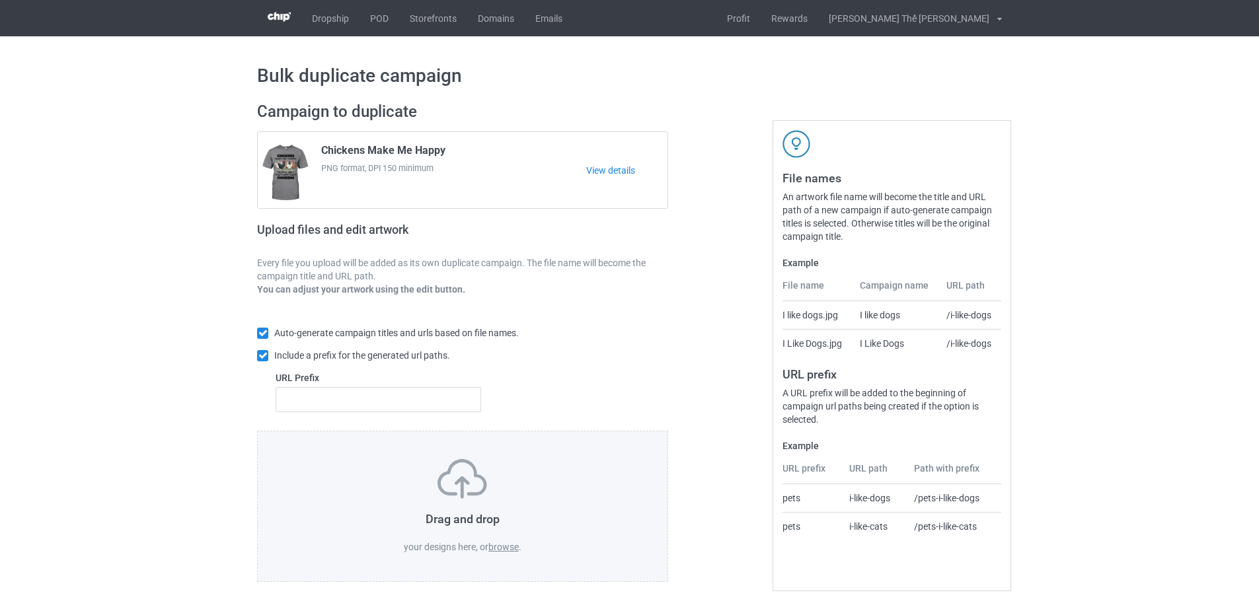
scroll to position [4, 0]
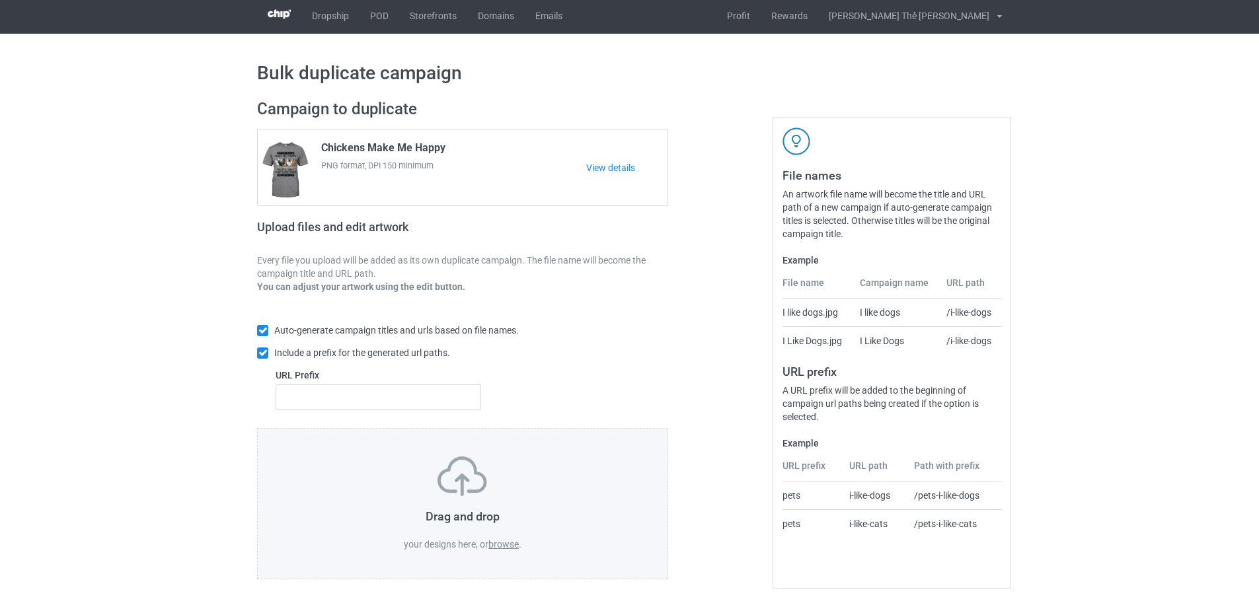
click at [496, 546] on label "browse" at bounding box center [503, 544] width 30 height 11
click at [0, 0] on input "browse" at bounding box center [0, 0] width 0 height 0
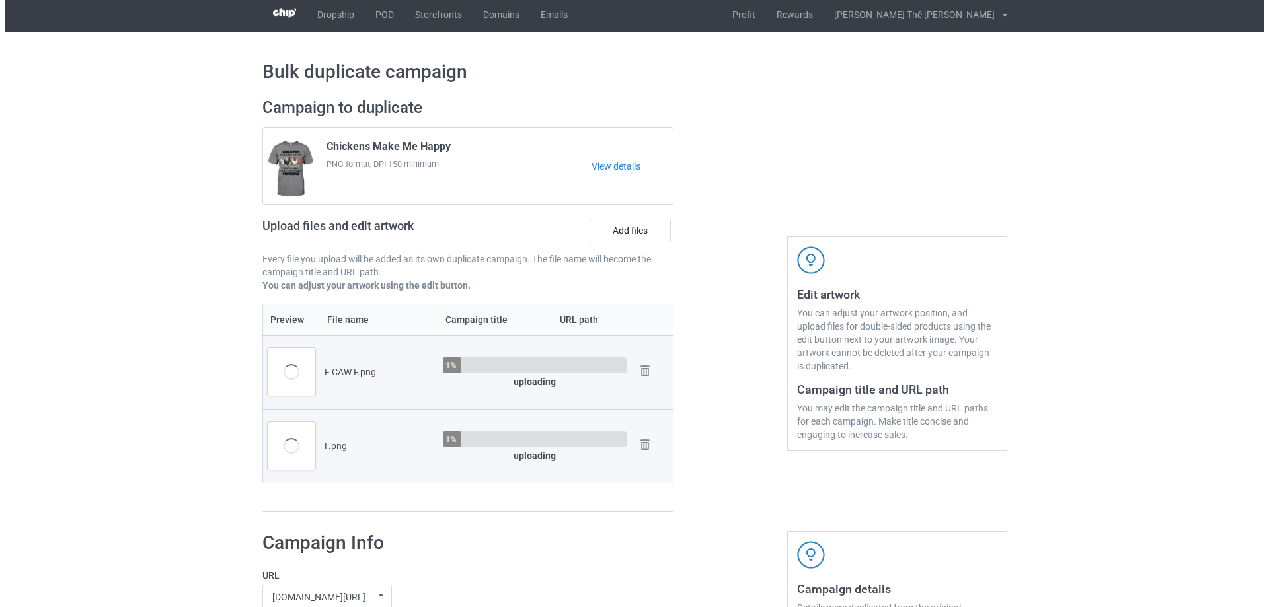
scroll to position [202, 0]
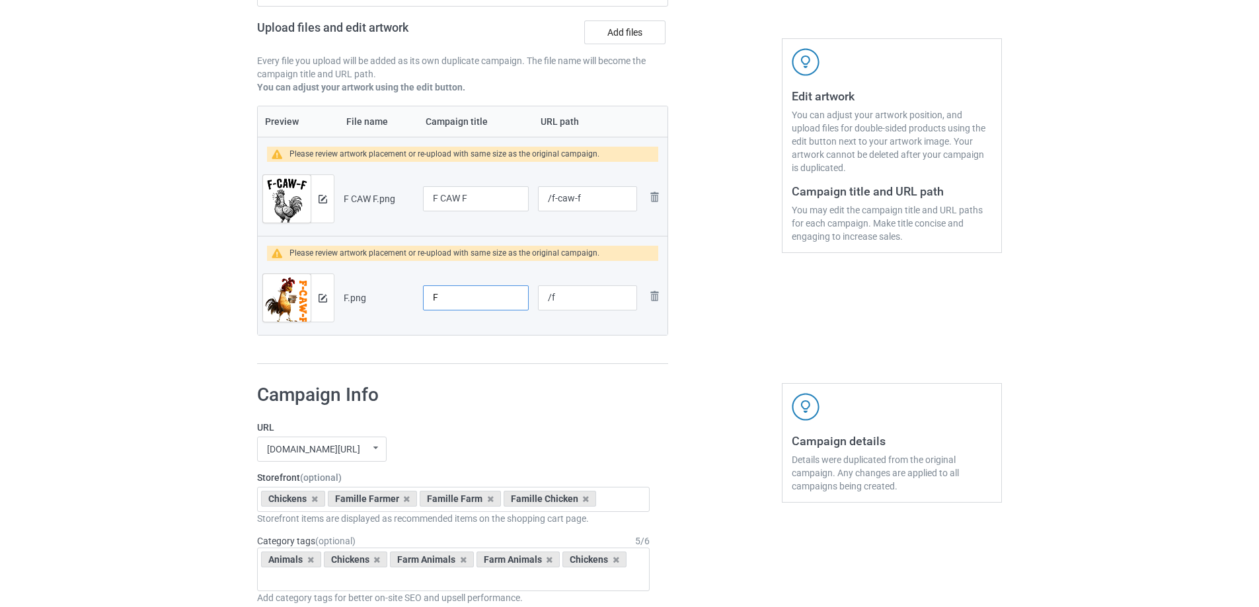
click at [453, 307] on input "F" at bounding box center [476, 297] width 106 height 25
type input "F-CAW-F"
drag, startPoint x: 587, startPoint y: 195, endPoint x: 552, endPoint y: 198, distance: 35.1
click at [552, 198] on input "/f-caw-f" at bounding box center [587, 198] width 99 height 25
type input "/c0463"
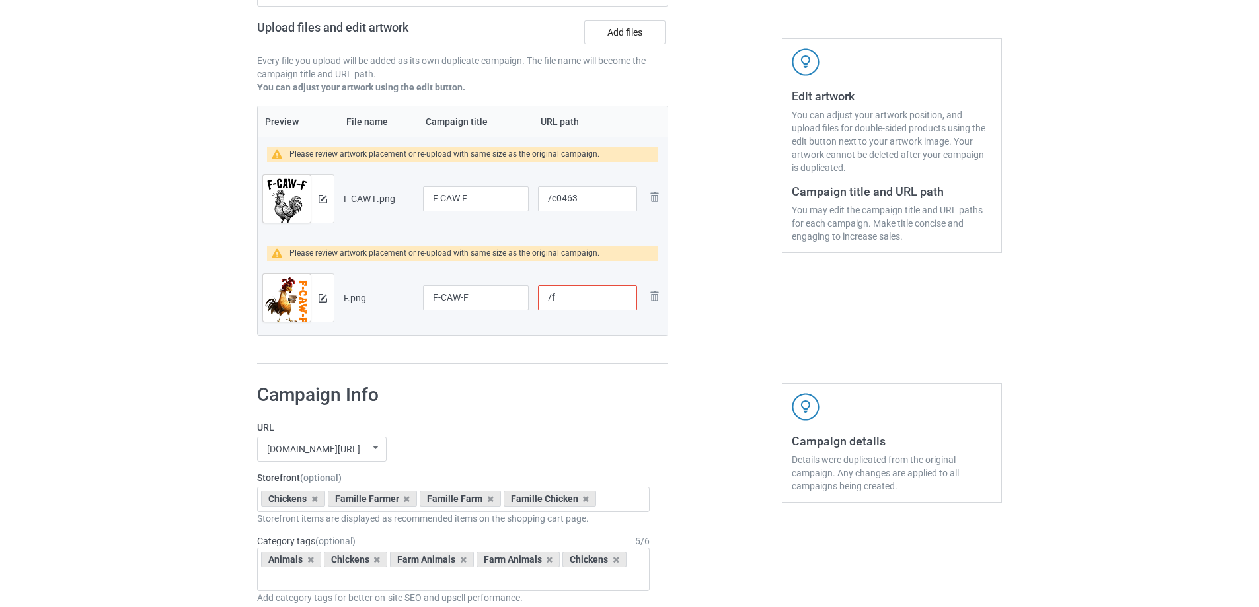
click at [574, 299] on input "/f" at bounding box center [587, 297] width 99 height 25
type input "/c0464"
click at [322, 202] on img at bounding box center [322, 199] width 9 height 9
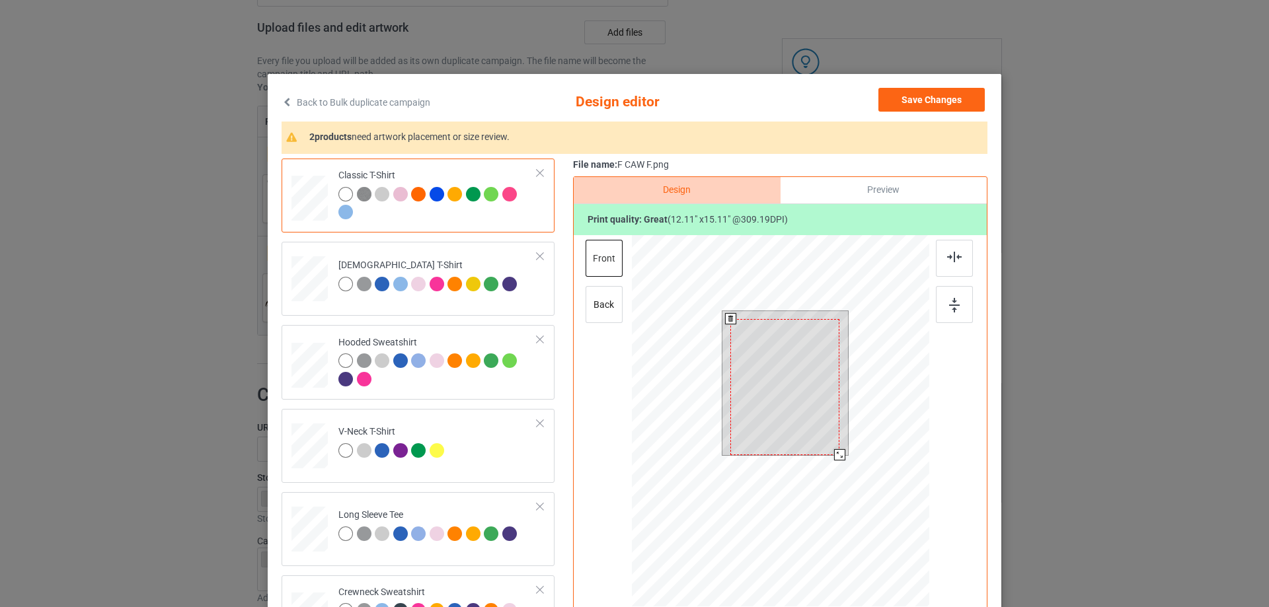
click at [813, 424] on div at bounding box center [784, 387] width 109 height 136
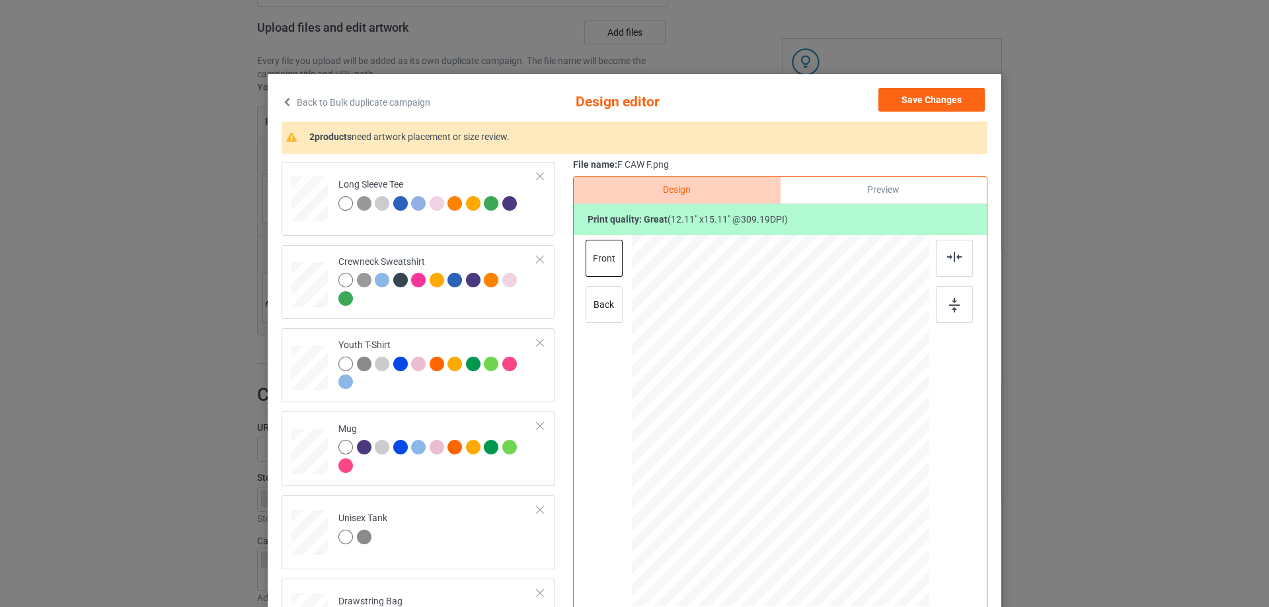
scroll to position [559, 0]
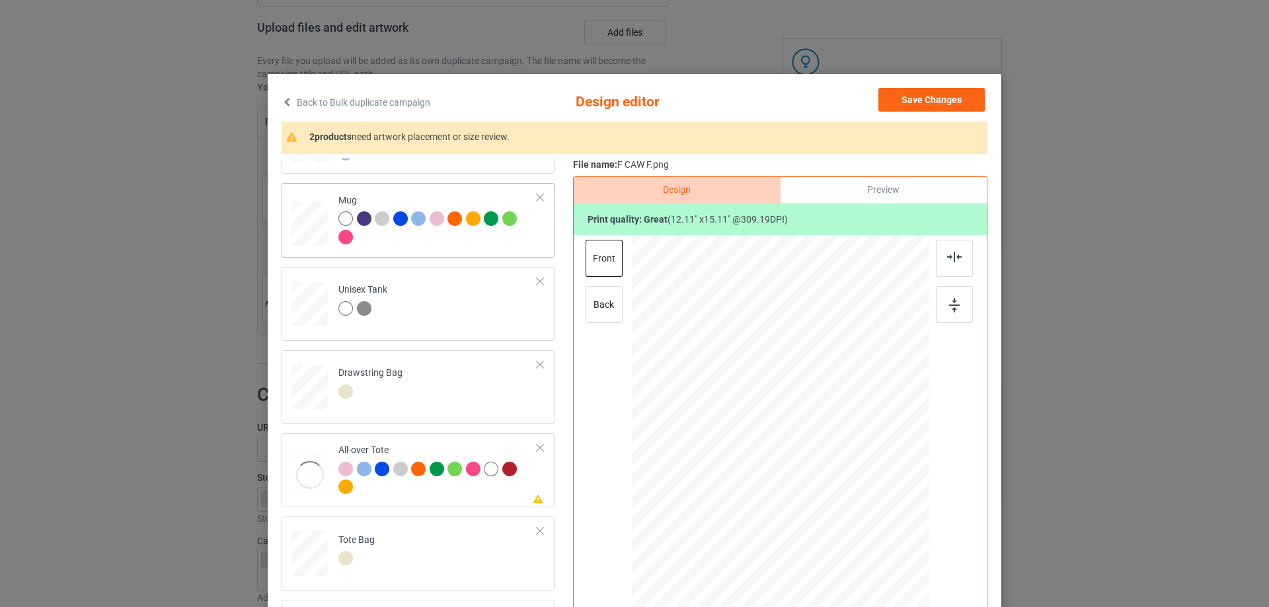
click at [418, 242] on div at bounding box center [437, 229] width 199 height 36
drag, startPoint x: 898, startPoint y: 471, endPoint x: 889, endPoint y: 462, distance: 12.6
click at [905, 474] on div at bounding box center [905, 473] width 11 height 11
click at [899, 472] on div at bounding box center [904, 472] width 11 height 11
click at [880, 434] on div at bounding box center [861, 422] width 85 height 106
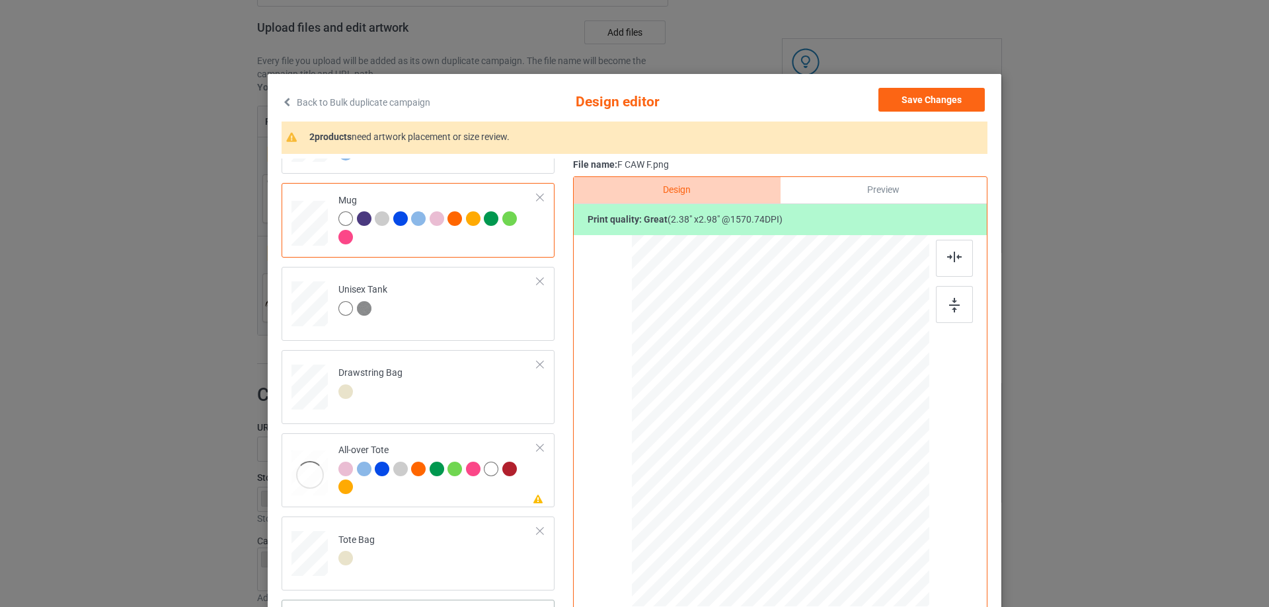
scroll to position [155, 0]
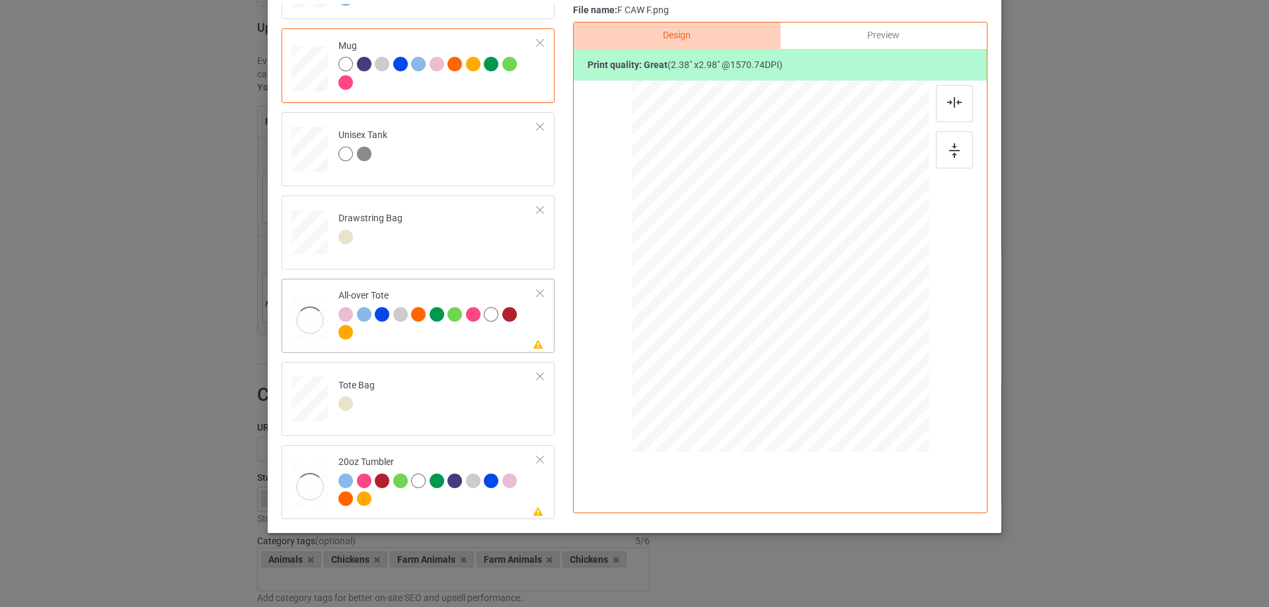
click at [427, 331] on div at bounding box center [437, 325] width 199 height 36
click at [404, 385] on td "Tote Bag" at bounding box center [437, 396] width 213 height 58
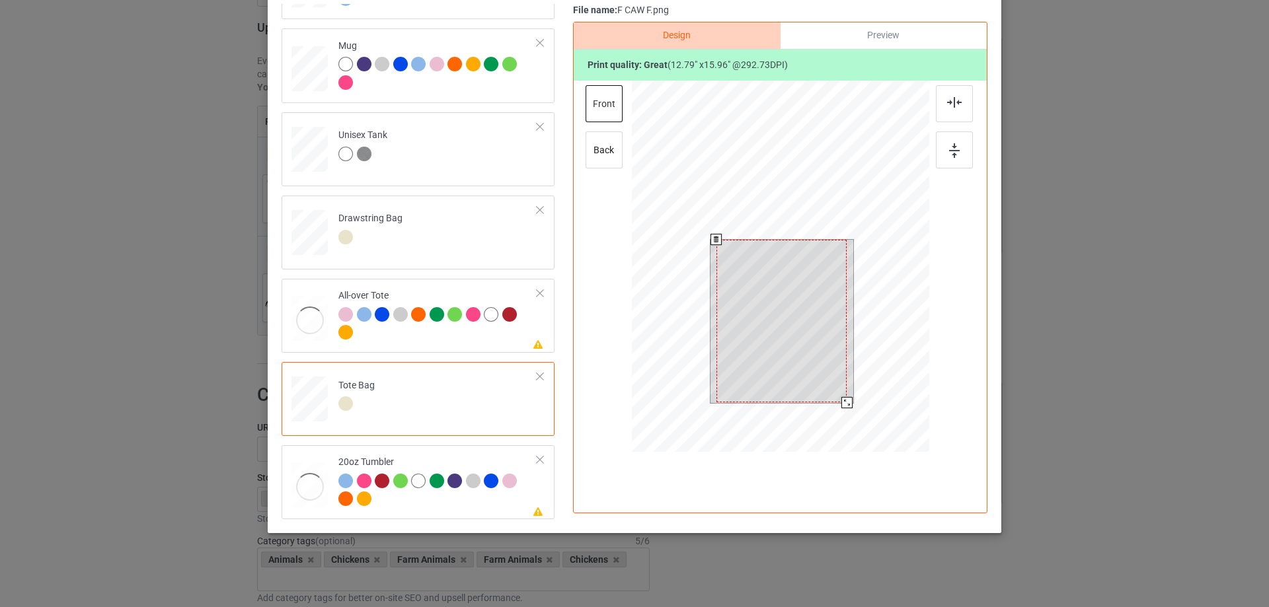
click at [784, 304] on div at bounding box center [781, 321] width 130 height 163
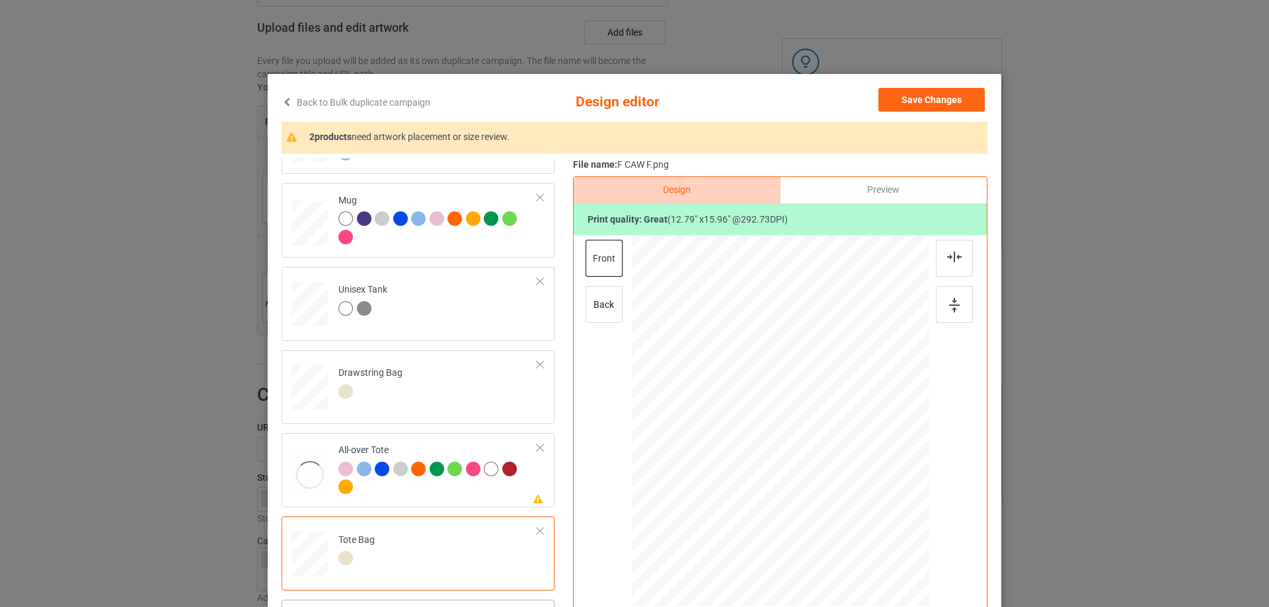
scroll to position [132, 0]
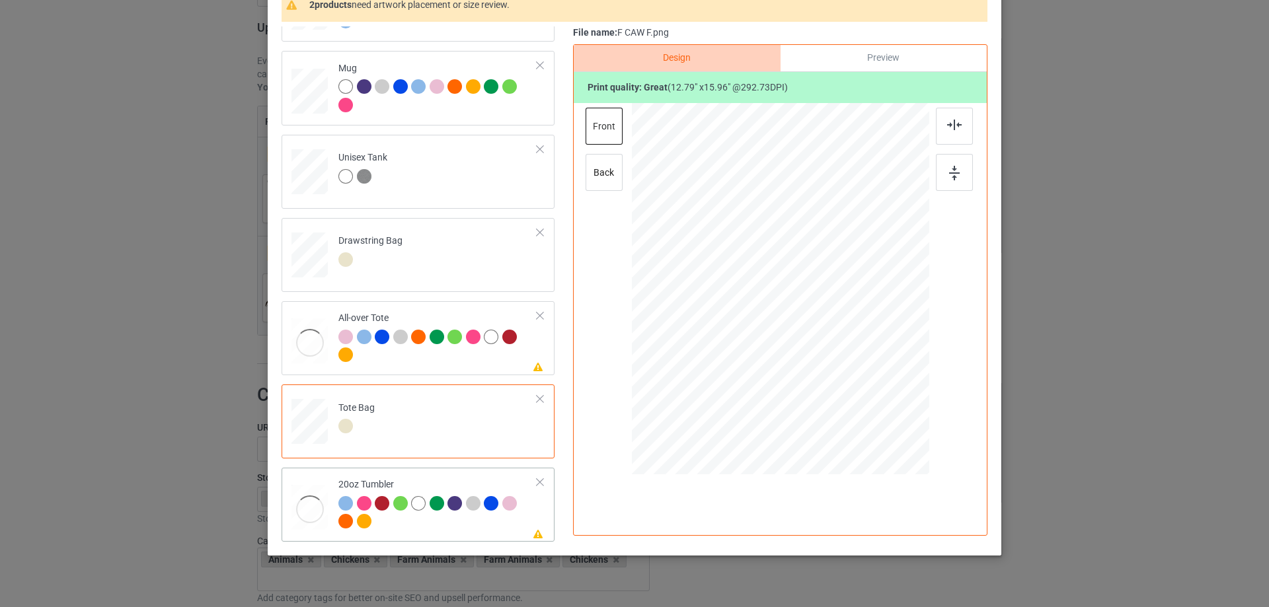
click at [420, 523] on div at bounding box center [437, 514] width 199 height 36
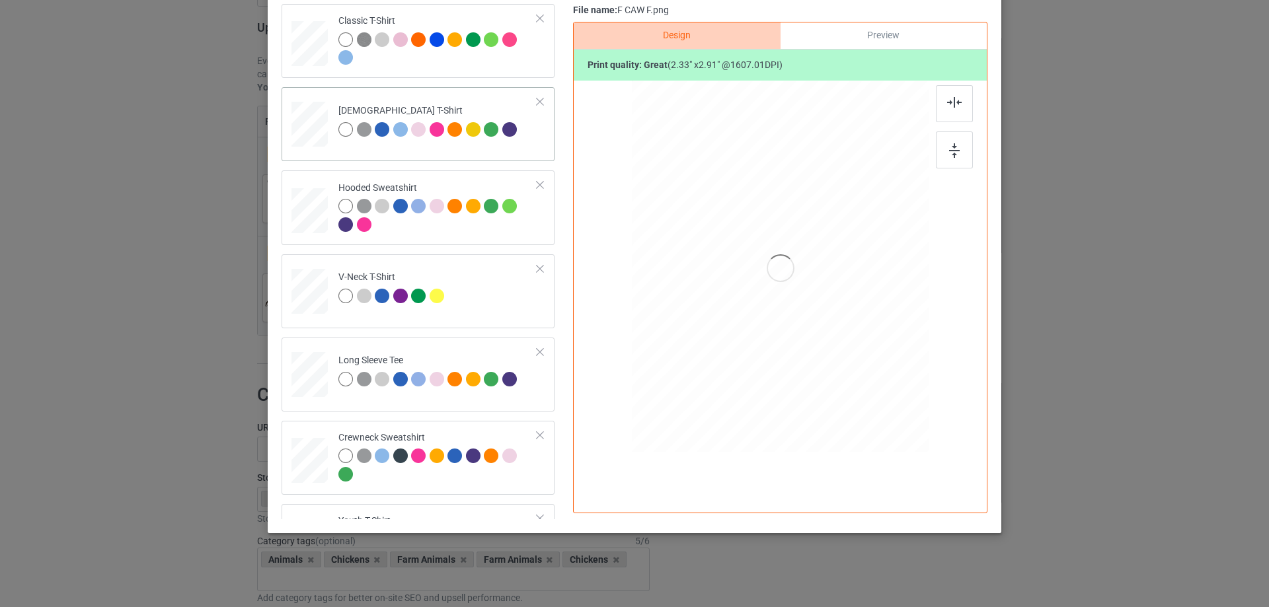
scroll to position [0, 0]
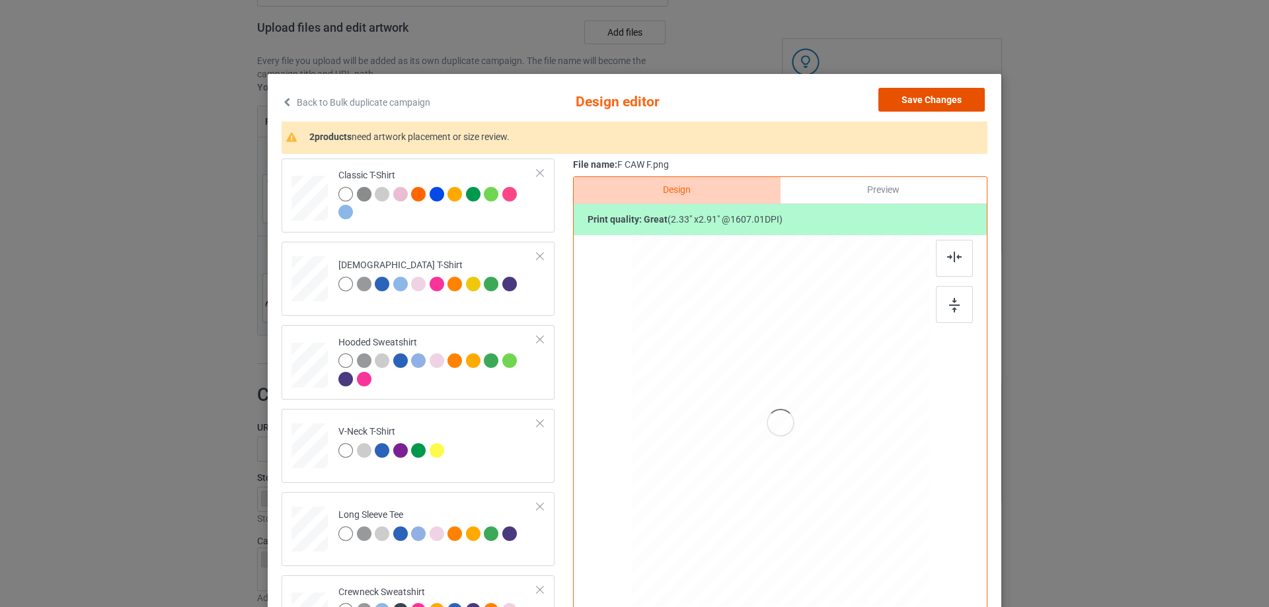
click at [950, 99] on button "Save Changes" at bounding box center [931, 100] width 106 height 24
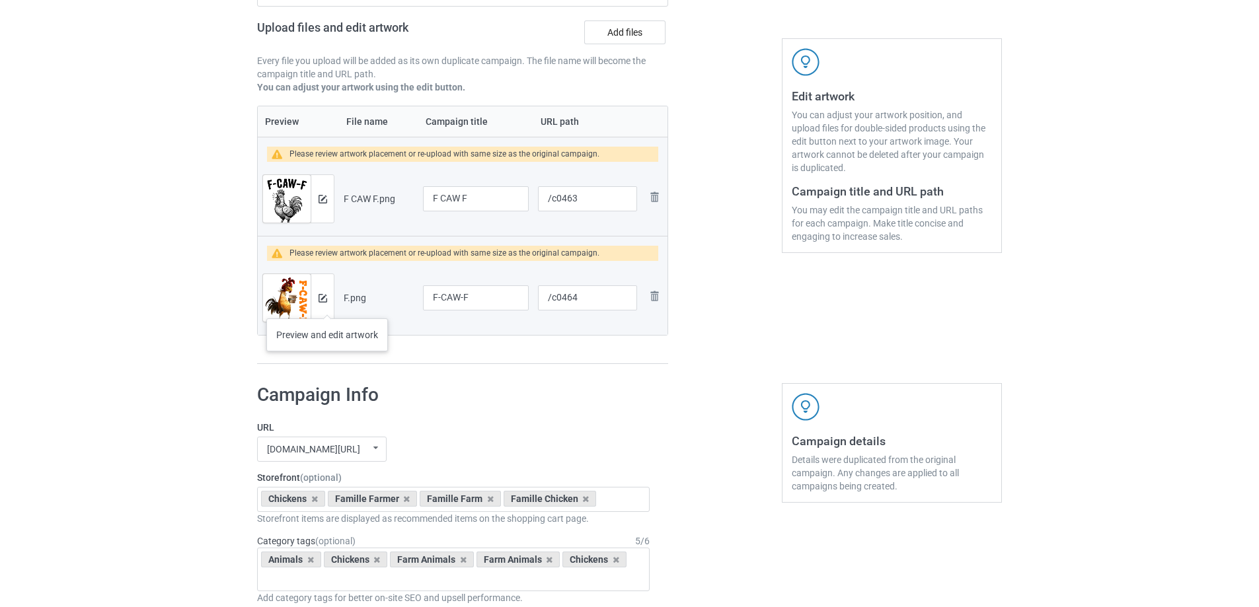
click at [327, 305] on div at bounding box center [322, 298] width 23 height 48
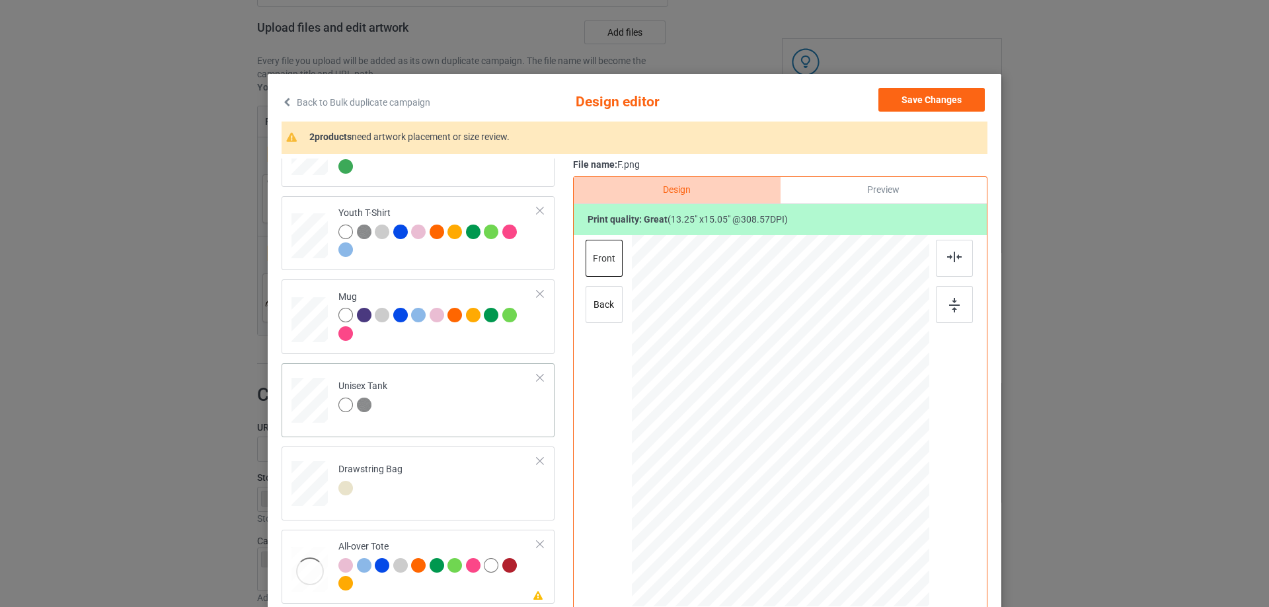
scroll to position [559, 0]
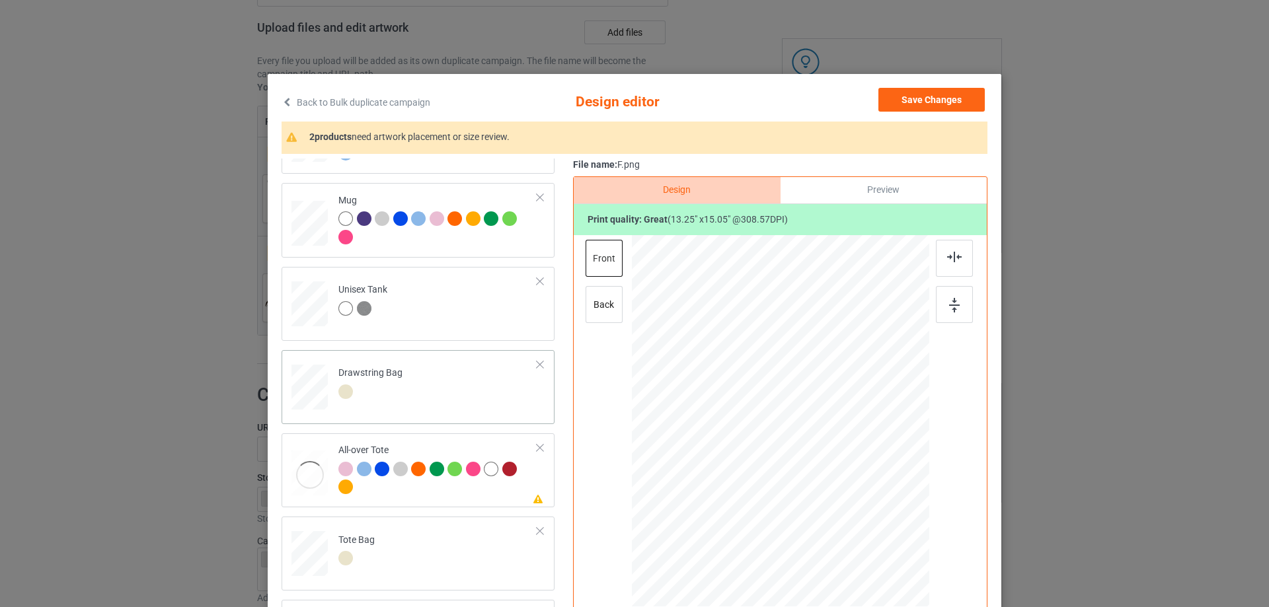
click at [446, 394] on td "Drawstring Bag" at bounding box center [437, 384] width 213 height 58
click at [429, 244] on div at bounding box center [437, 229] width 199 height 36
click at [457, 406] on td "Drawstring Bag" at bounding box center [437, 384] width 213 height 58
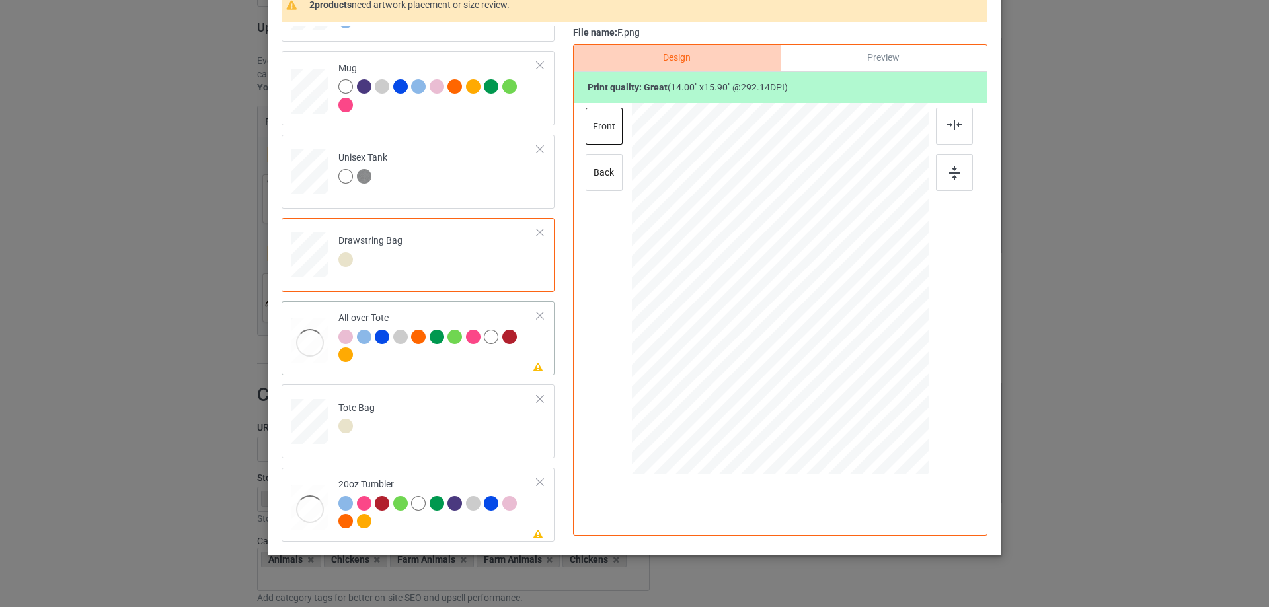
click at [430, 372] on div "Please review artwork placement All-over Tote" at bounding box center [417, 338] width 273 height 74
click at [535, 319] on div at bounding box center [539, 315] width 9 height 9
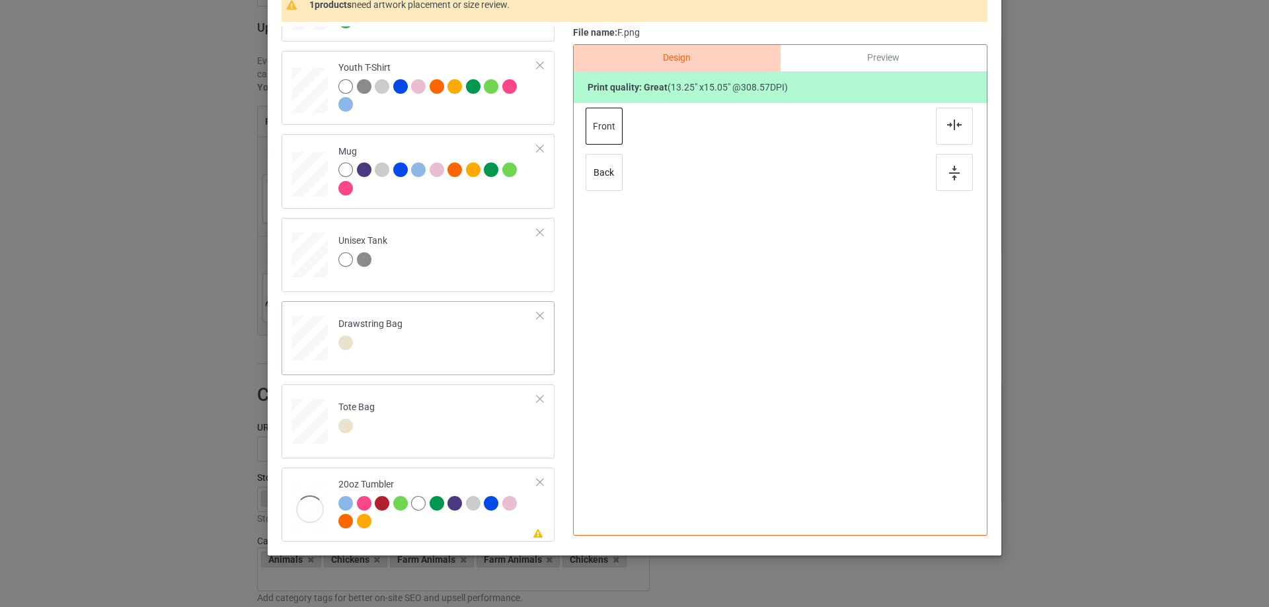
scroll to position [476, 0]
click at [423, 525] on div at bounding box center [437, 514] width 199 height 36
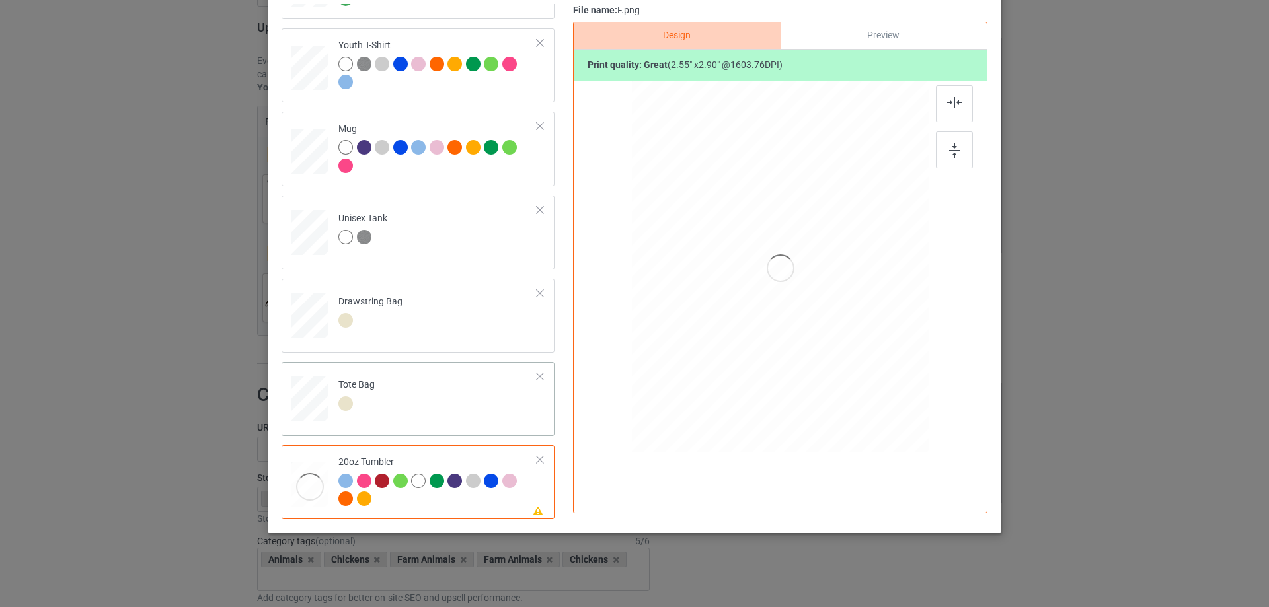
click at [535, 461] on div at bounding box center [539, 459] width 9 height 9
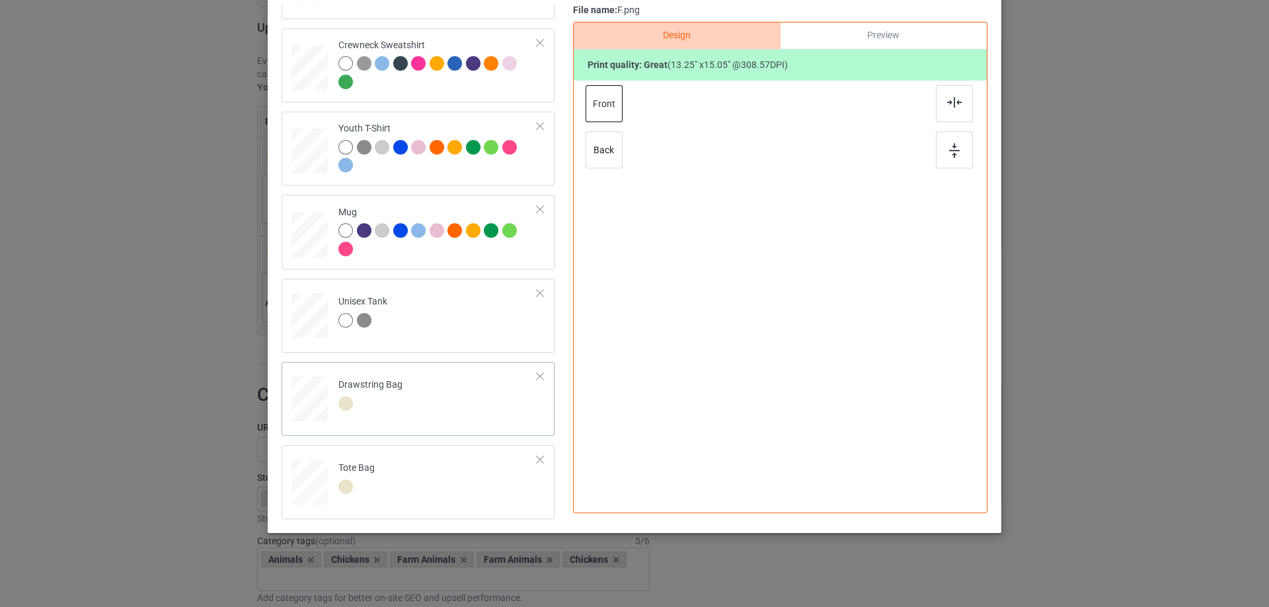
scroll to position [392, 0]
click at [420, 484] on td "Tote Bag" at bounding box center [437, 480] width 213 height 58
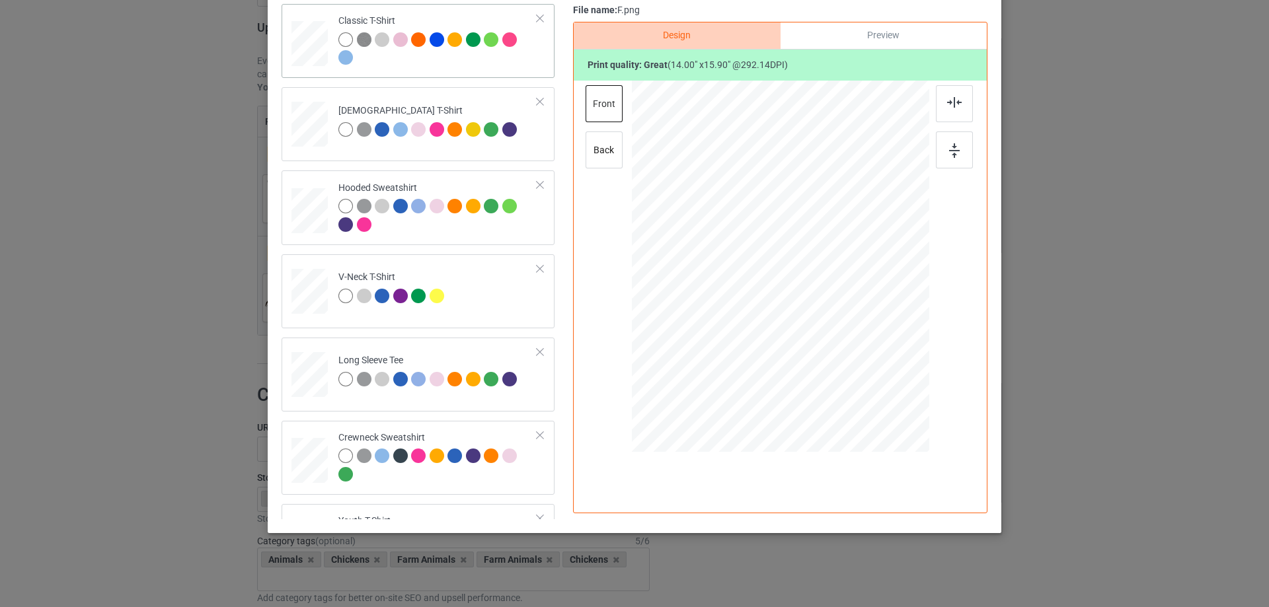
scroll to position [0, 0]
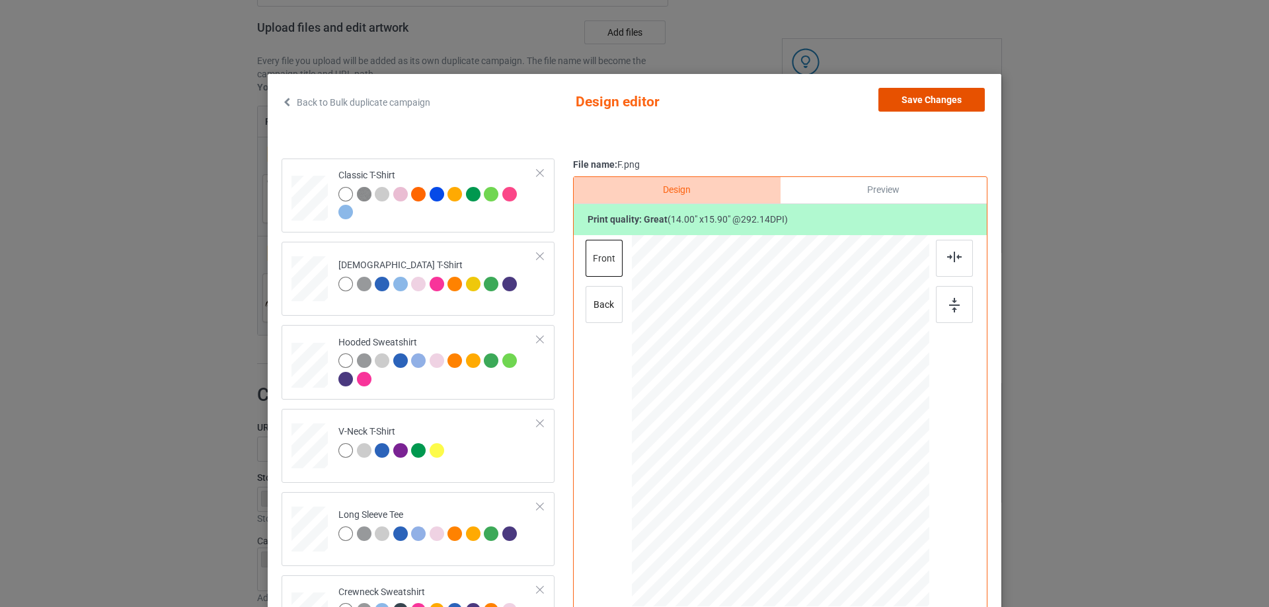
click at [960, 91] on button "Save Changes" at bounding box center [931, 100] width 106 height 24
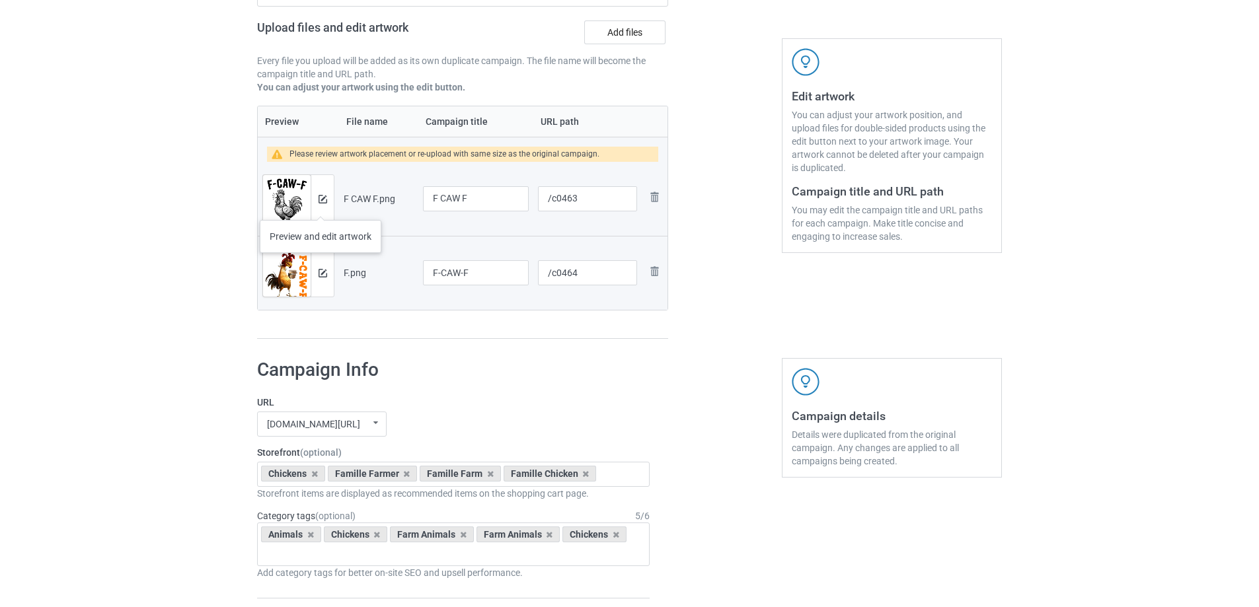
click at [320, 207] on div at bounding box center [322, 199] width 23 height 48
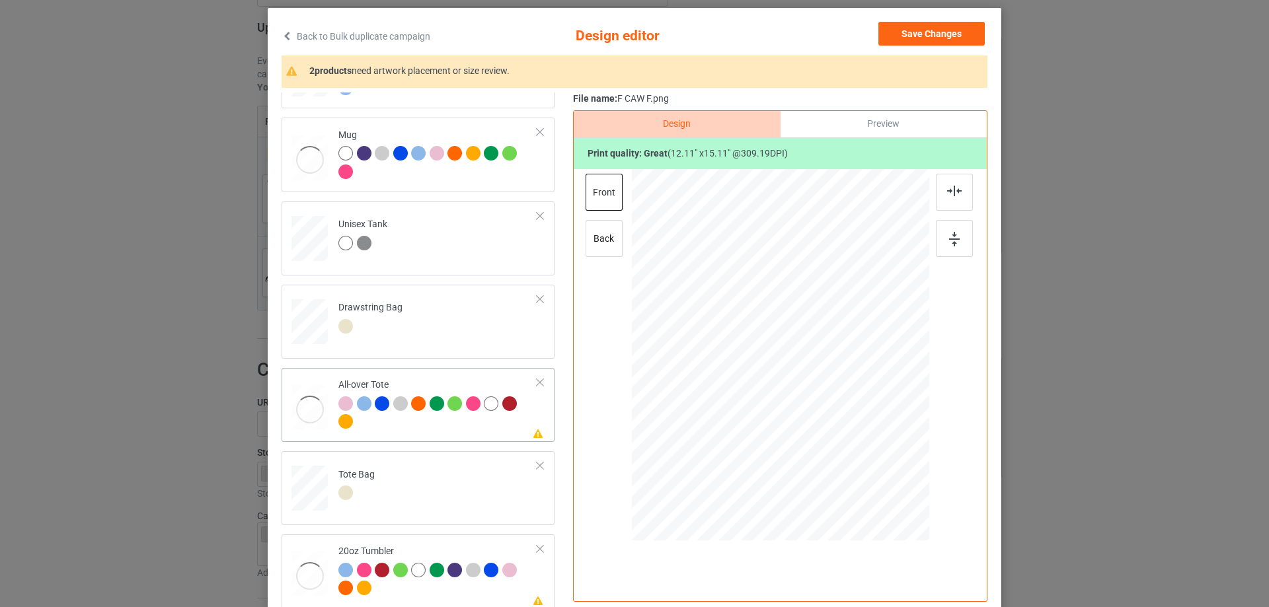
scroll to position [559, 0]
click at [535, 382] on div at bounding box center [539, 381] width 9 height 9
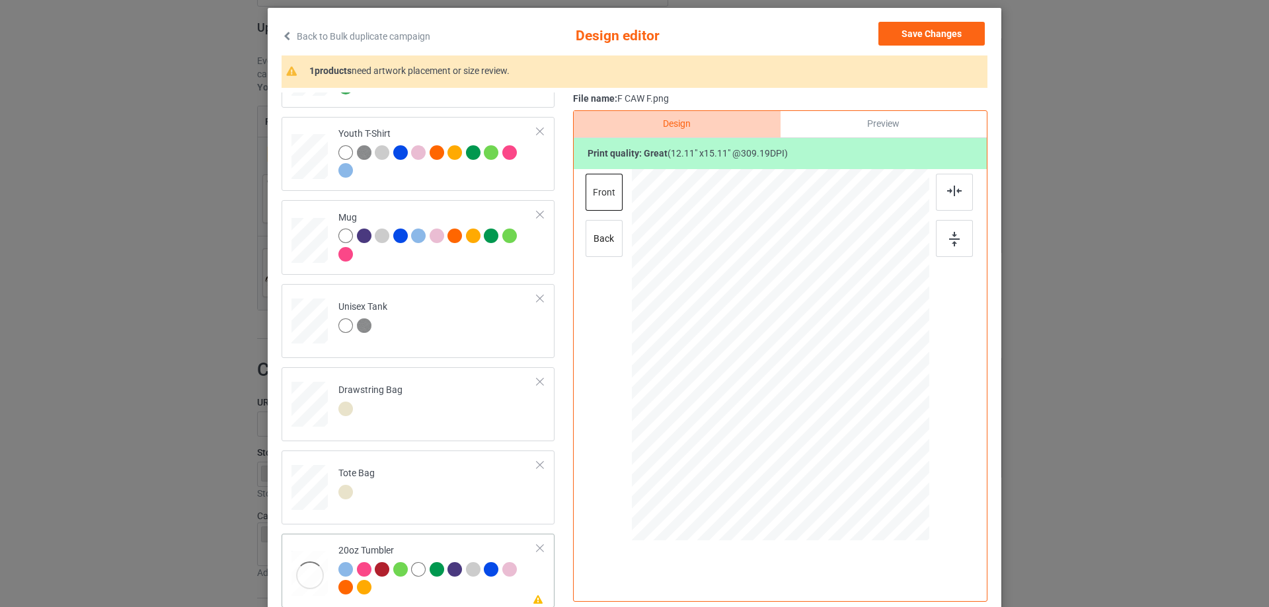
scroll to position [155, 0]
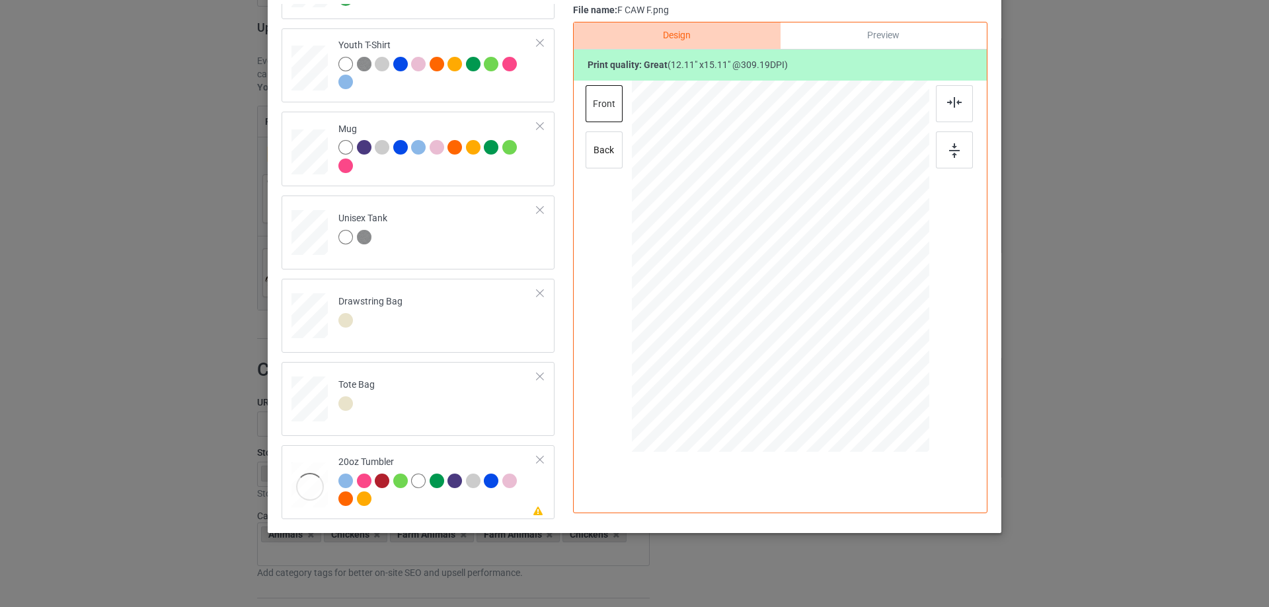
click at [415, 522] on div "Back to Bulk duplicate campaign Design editor Save Changes 1 products need artw…" at bounding box center [634, 226] width 733 height 614
click at [441, 503] on div at bounding box center [437, 492] width 199 height 36
click at [535, 461] on div at bounding box center [539, 459] width 9 height 9
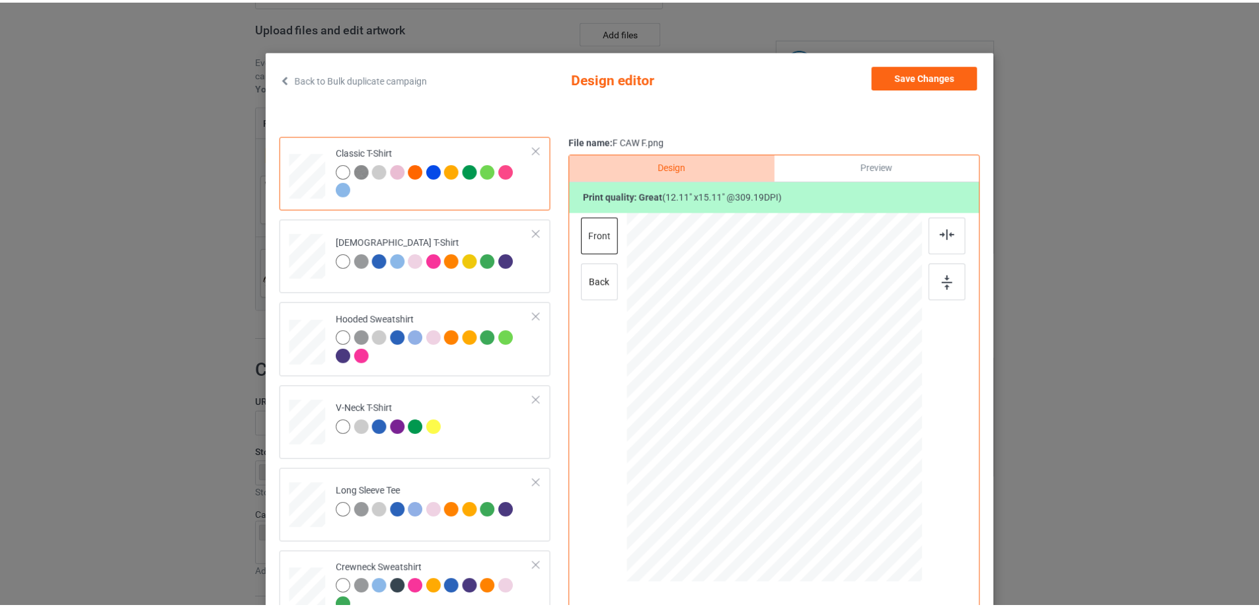
scroll to position [0, 0]
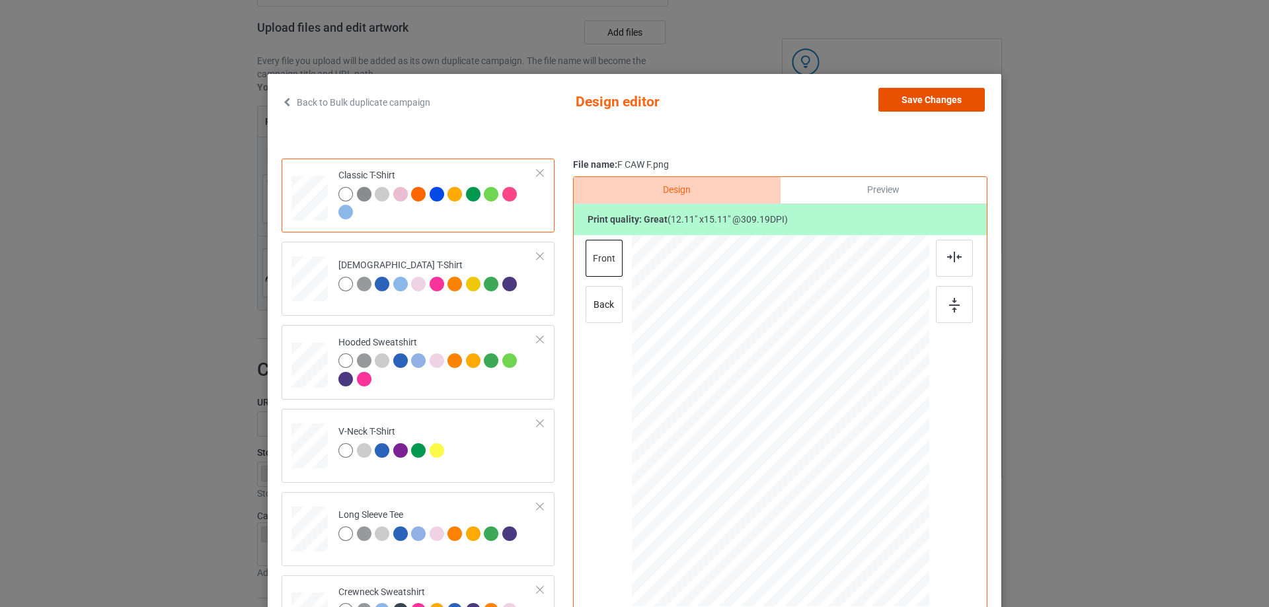
click at [938, 104] on button "Save Changes" at bounding box center [931, 100] width 106 height 24
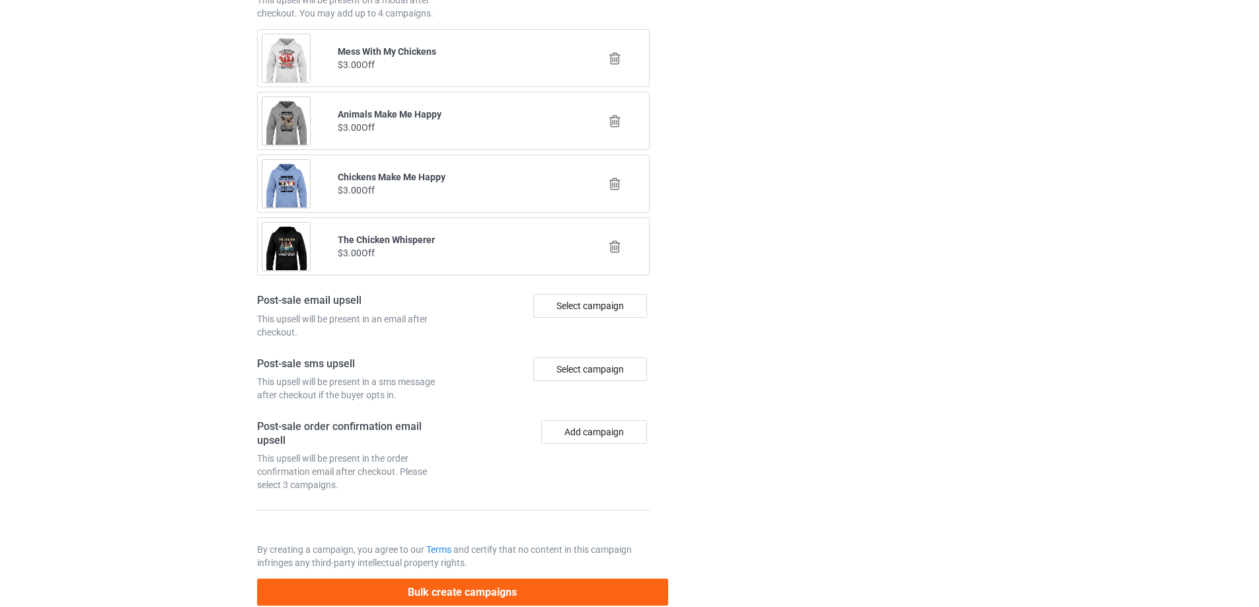
scroll to position [1617, 0]
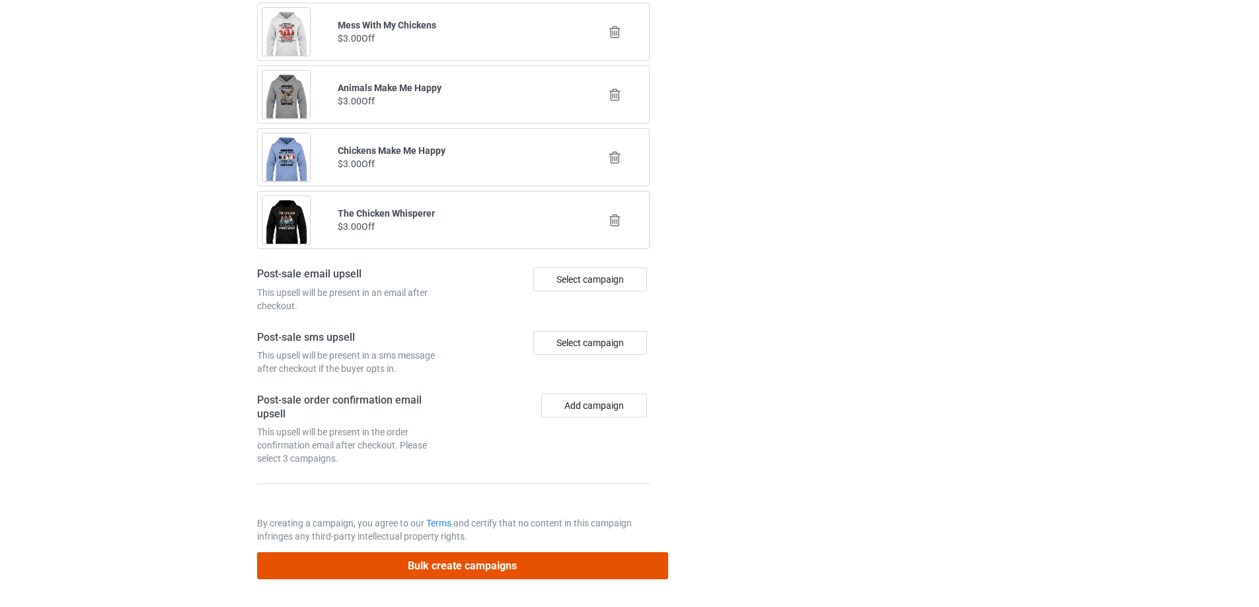
click at [466, 570] on button "Bulk create campaigns" at bounding box center [462, 565] width 411 height 27
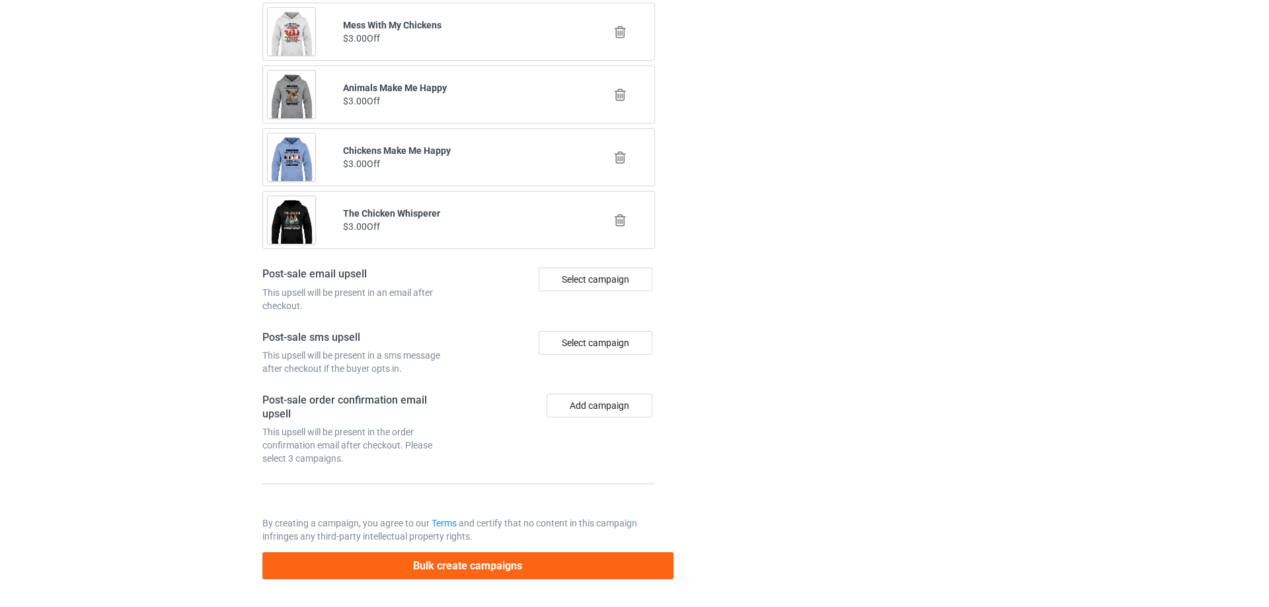
scroll to position [0, 0]
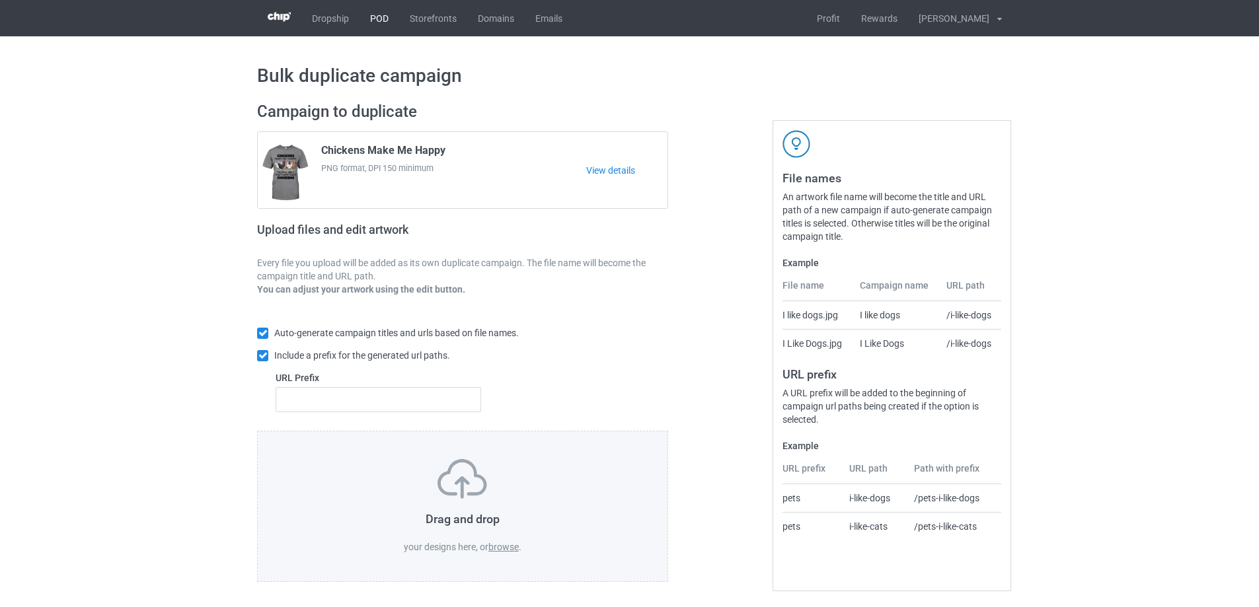
click at [378, 23] on link "POD" at bounding box center [379, 18] width 40 height 36
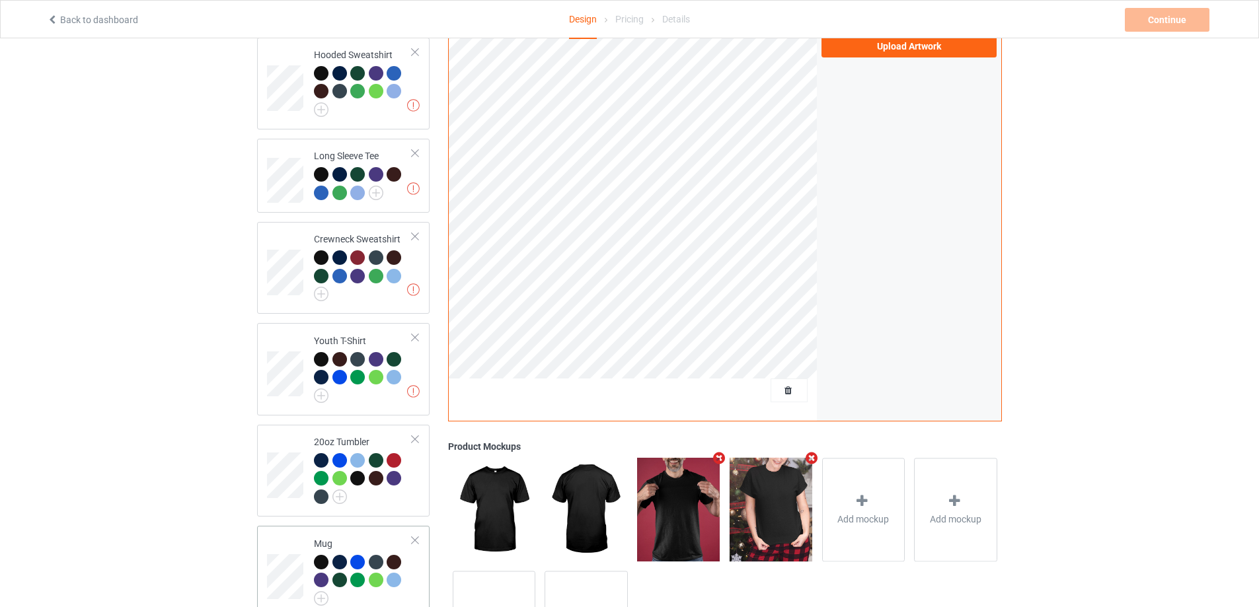
scroll to position [490, 0]
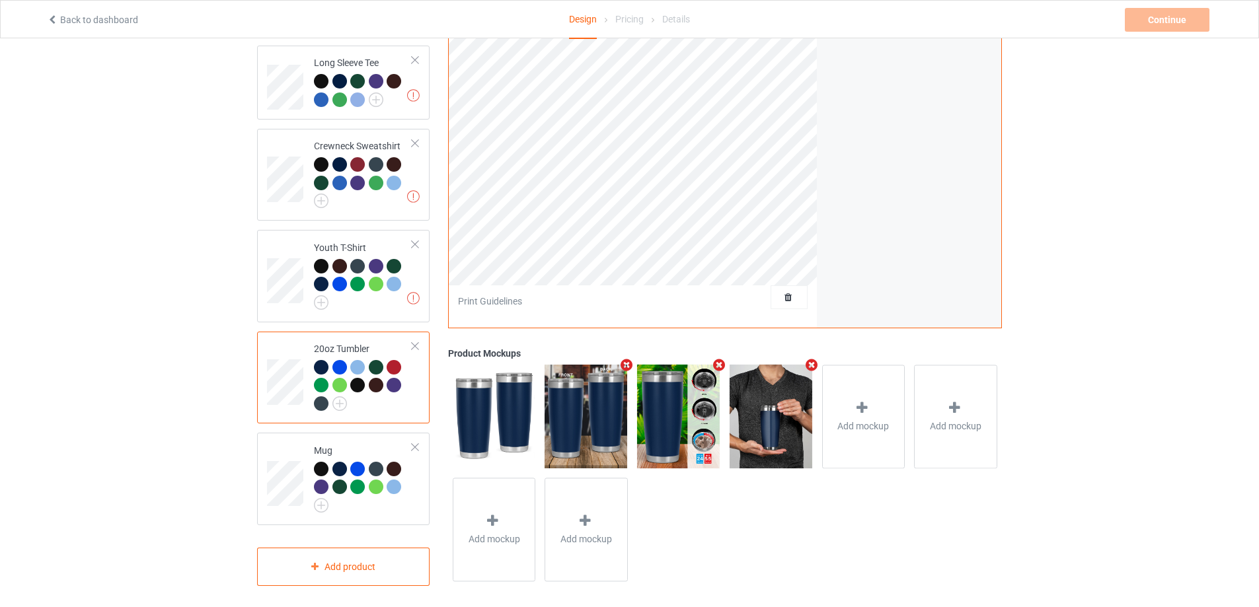
scroll to position [159, 0]
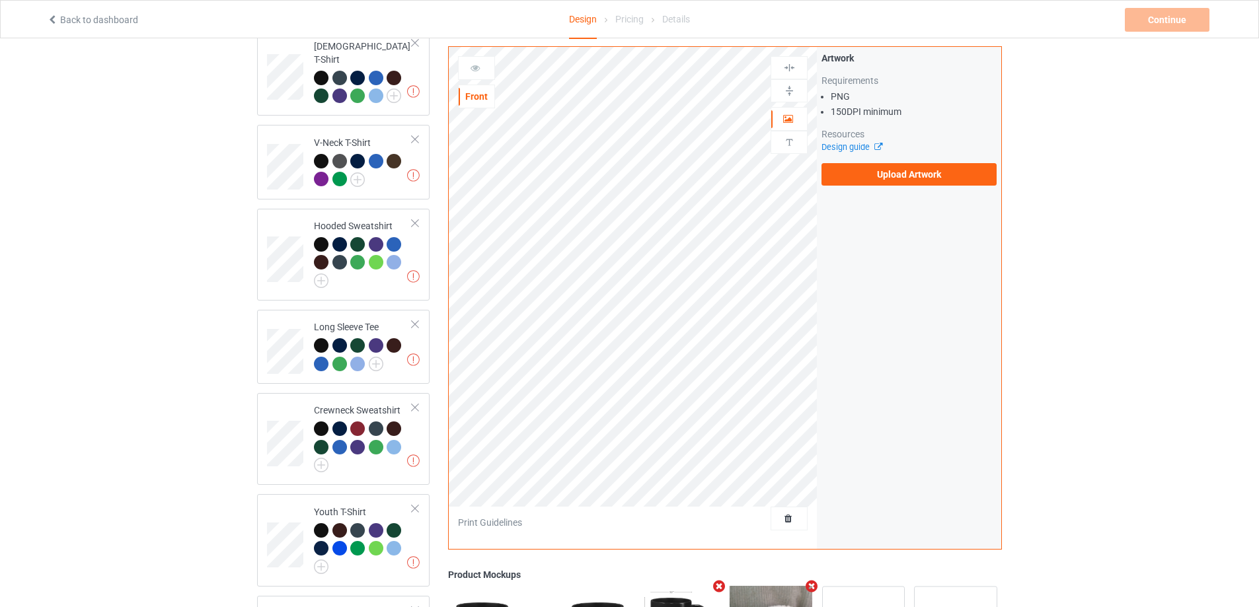
scroll to position [490, 0]
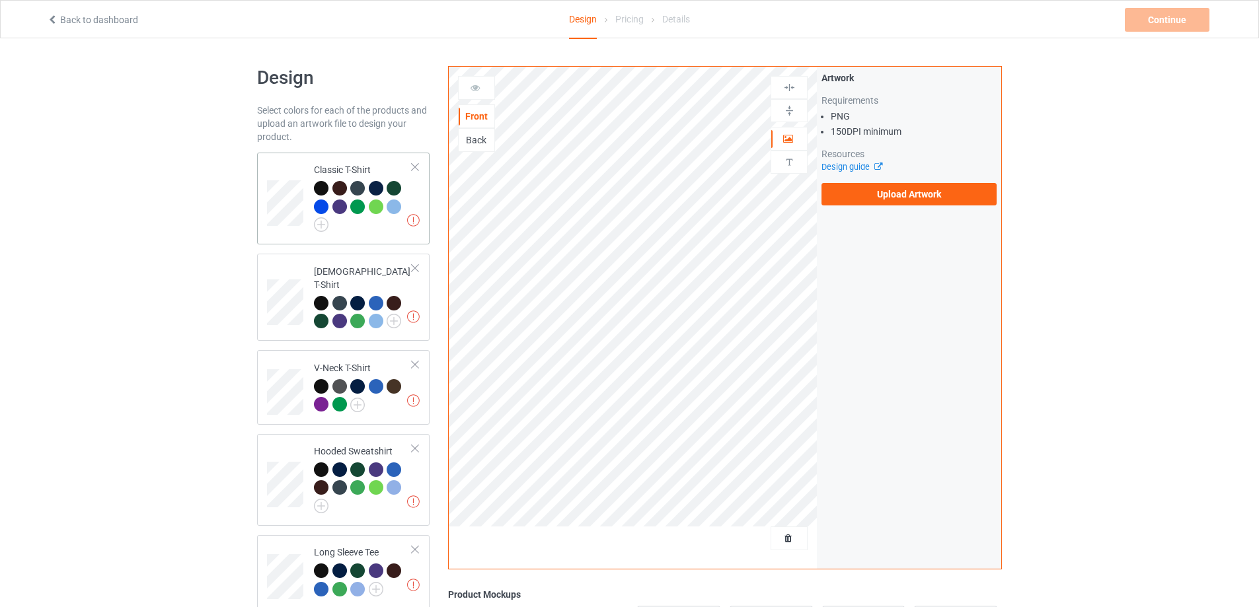
click at [289, 172] on td at bounding box center [287, 198] width 40 height 81
click at [859, 196] on label "Upload Artwork" at bounding box center [908, 194] width 175 height 22
click at [0, 0] on input "Upload Artwork" at bounding box center [0, 0] width 0 height 0
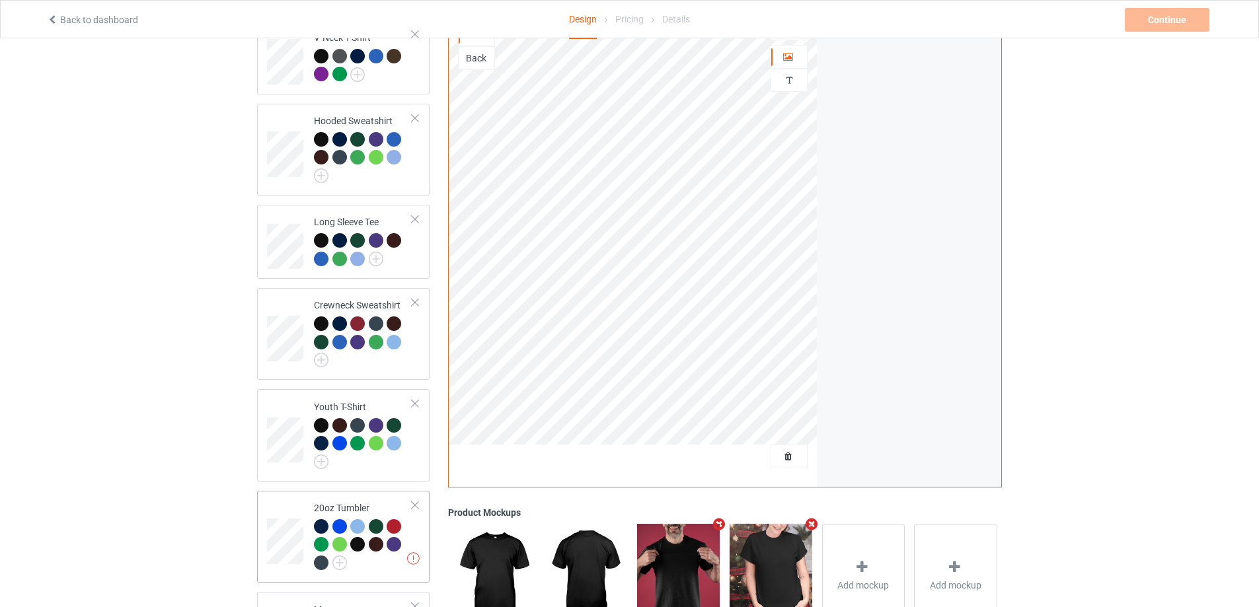
scroll to position [490, 0]
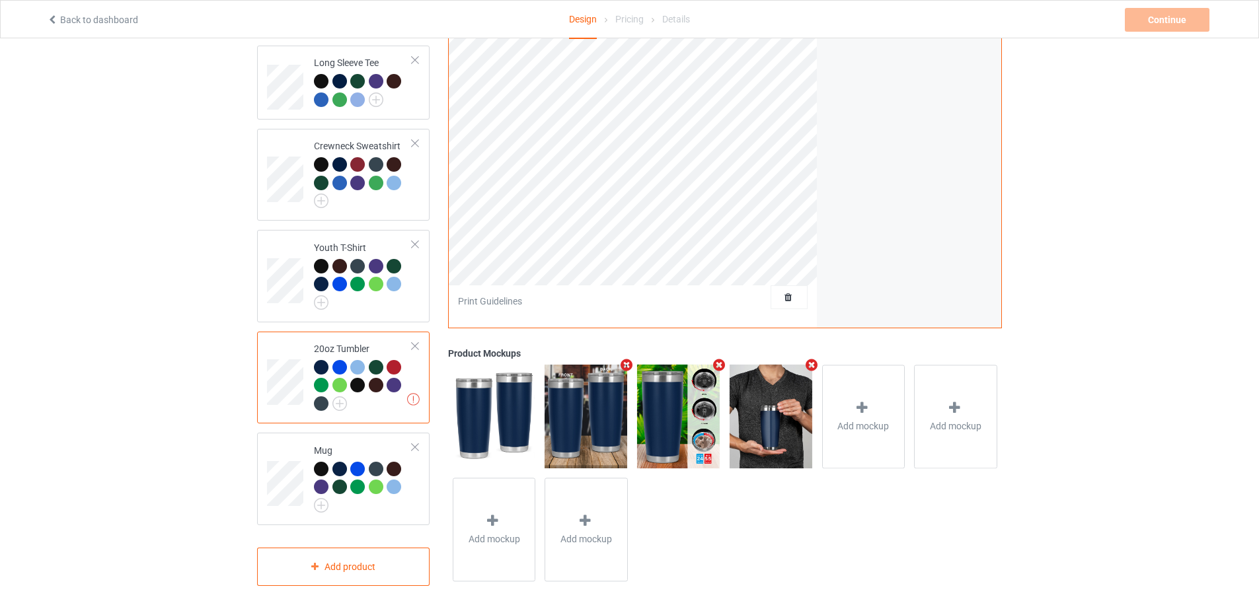
scroll to position [291, 0]
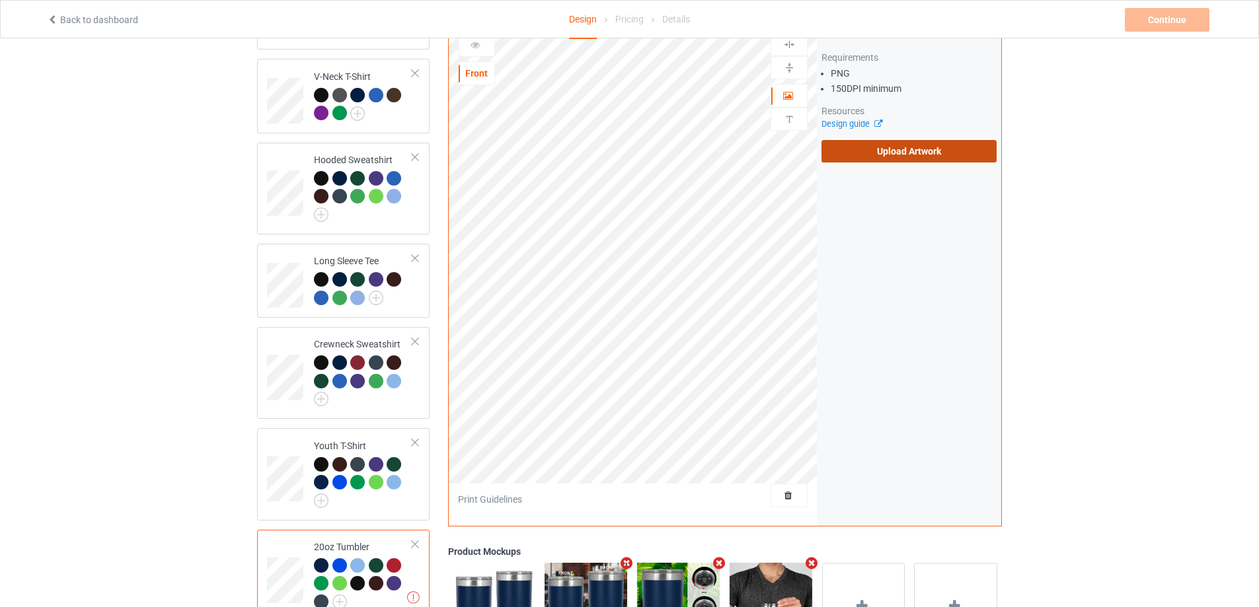
click at [899, 153] on label "Upload Artwork" at bounding box center [908, 151] width 175 height 22
click at [0, 0] on input "Upload Artwork" at bounding box center [0, 0] width 0 height 0
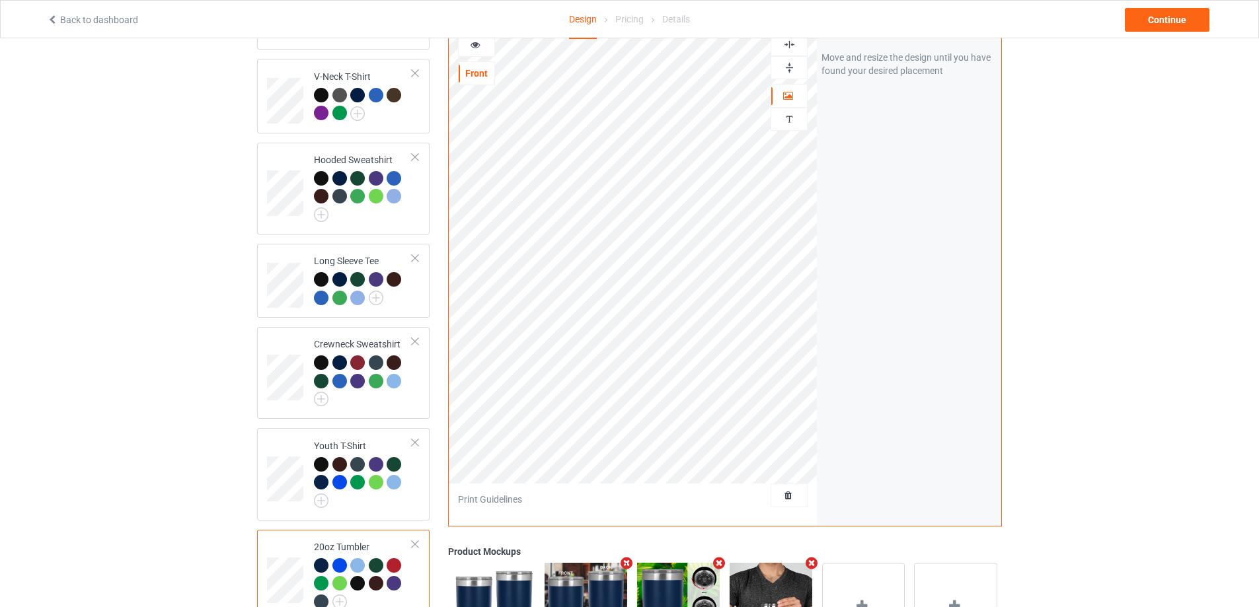
scroll to position [490, 0]
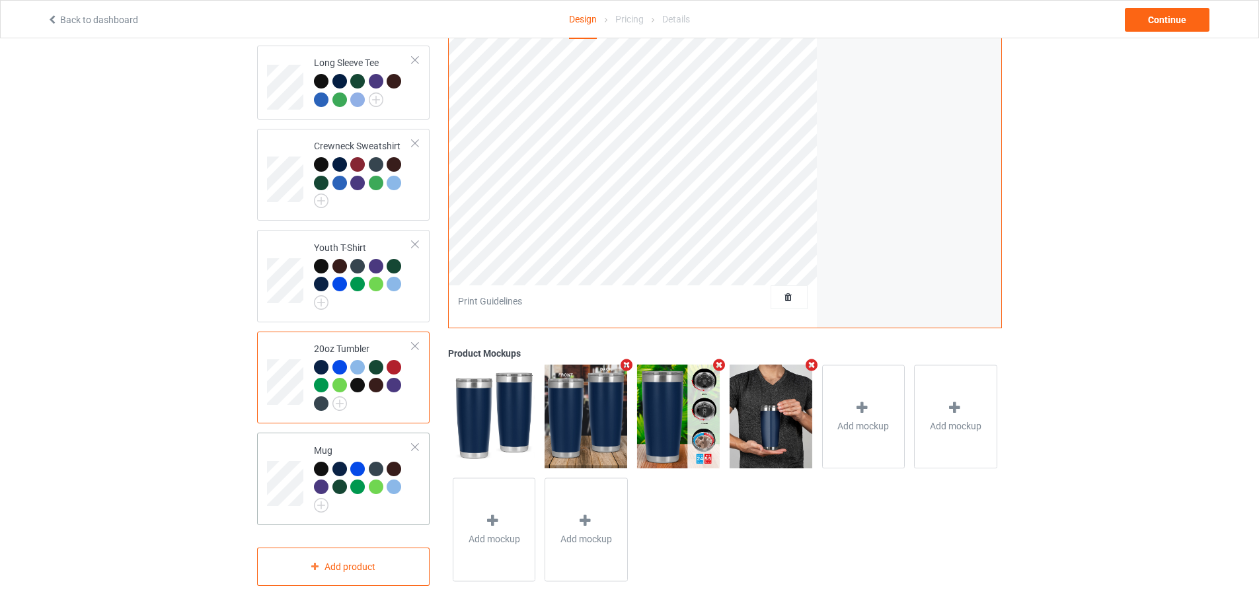
click at [260, 447] on div "Mug" at bounding box center [343, 479] width 172 height 92
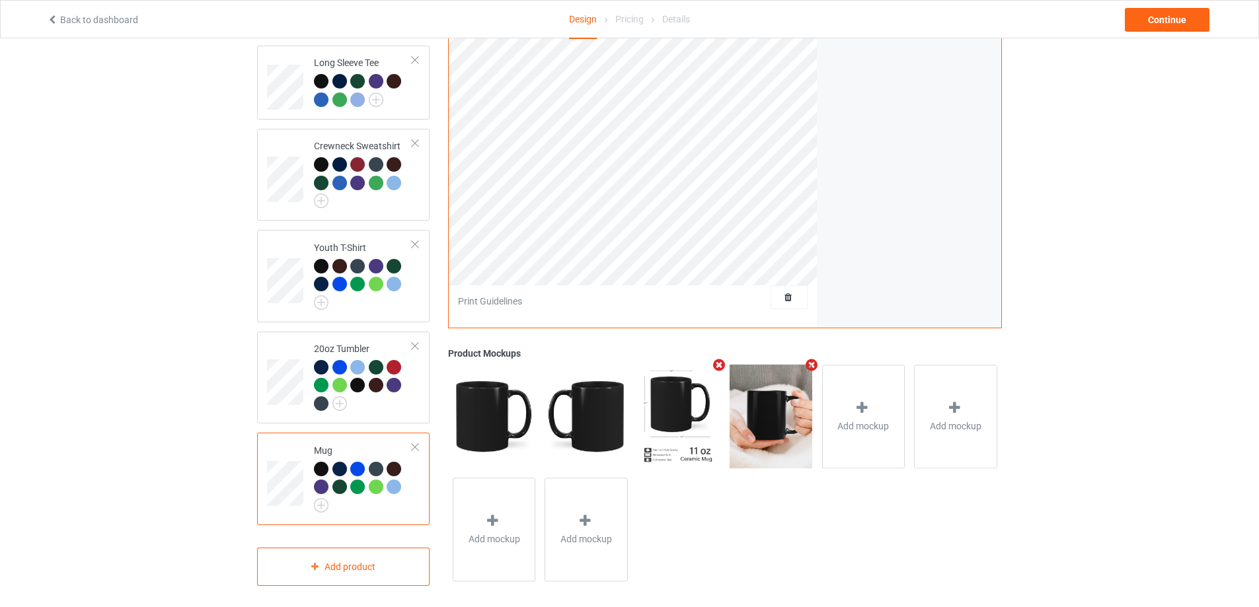
scroll to position [291, 0]
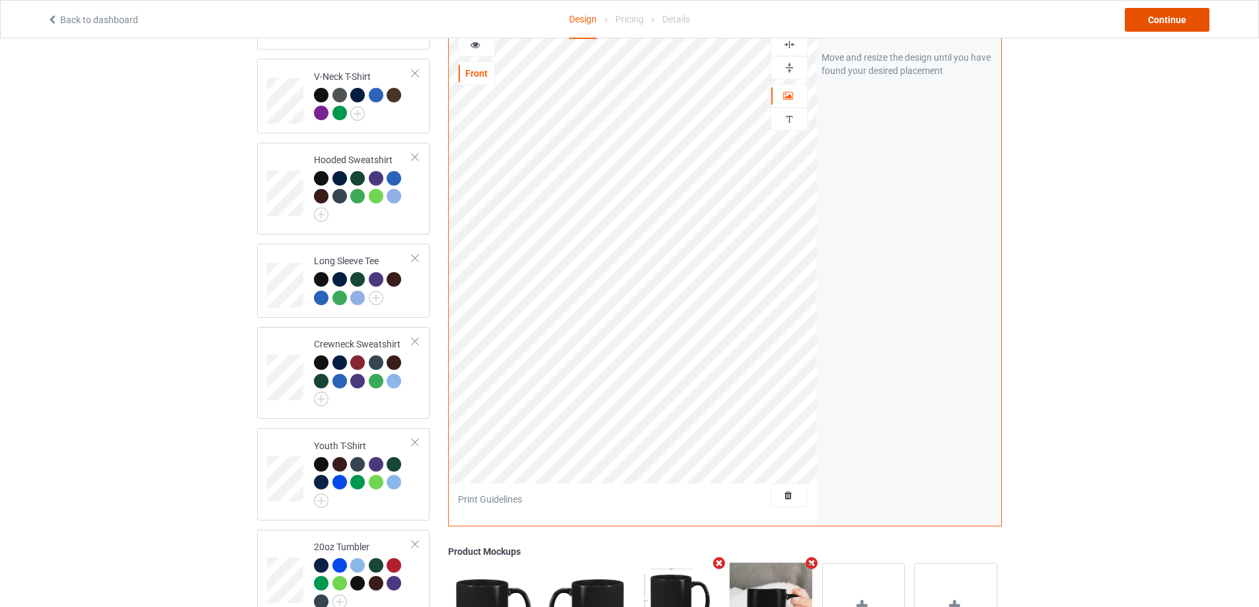
click at [1193, 12] on div "Continue" at bounding box center [1167, 20] width 85 height 24
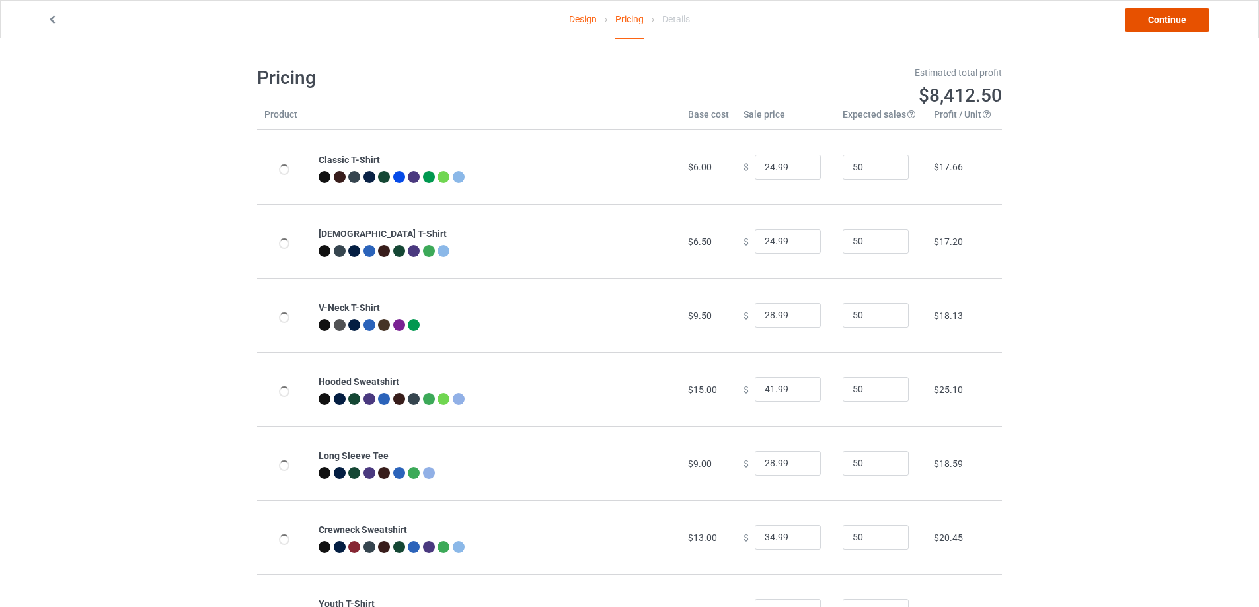
click at [1181, 22] on link "Continue" at bounding box center [1167, 20] width 85 height 24
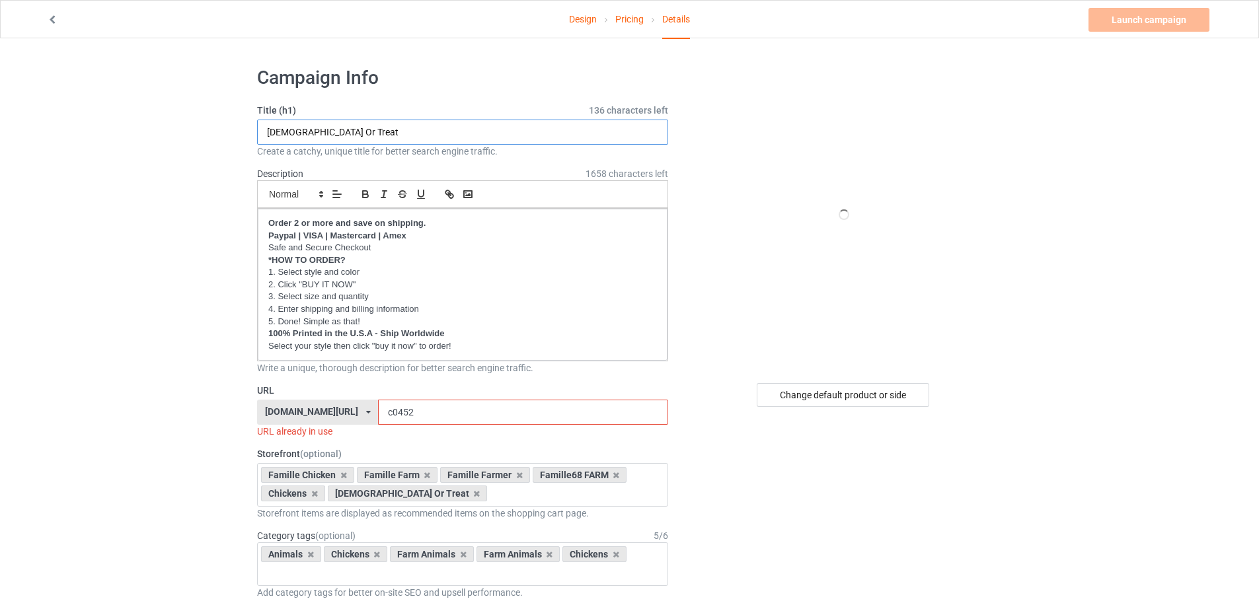
drag, startPoint x: 255, startPoint y: 141, endPoint x: 224, endPoint y: 144, distance: 31.2
type input "F-CAW-F"
click at [396, 416] on input "c0452" at bounding box center [522, 412] width 289 height 25
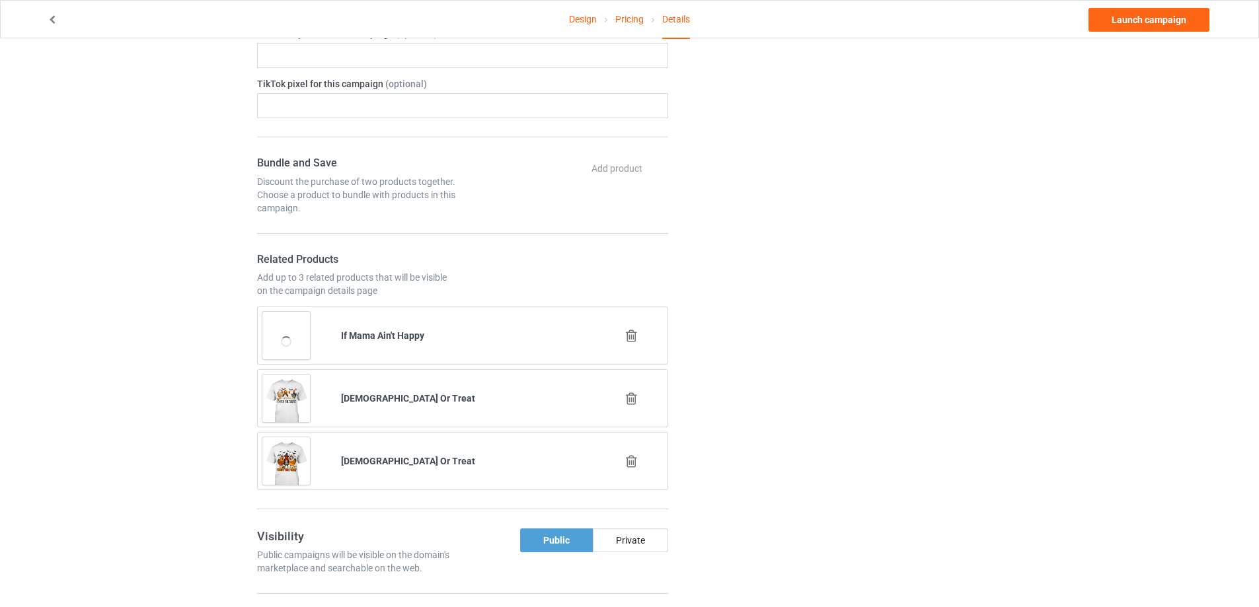
scroll to position [793, 0]
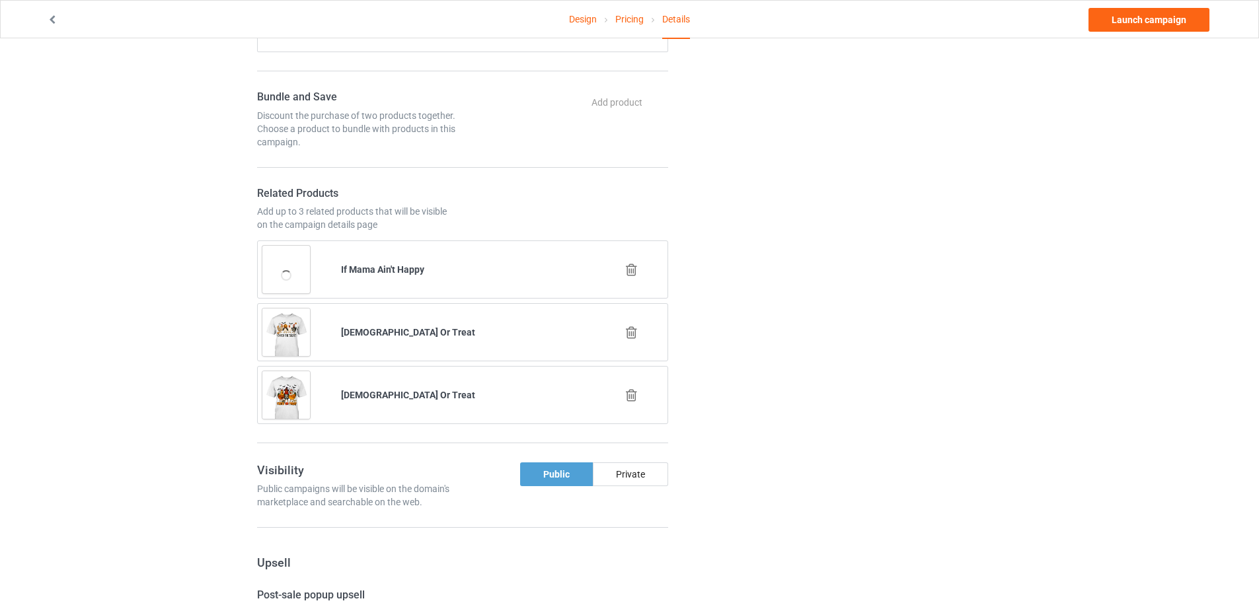
type input "c0465"
click at [629, 332] on icon at bounding box center [631, 333] width 17 height 14
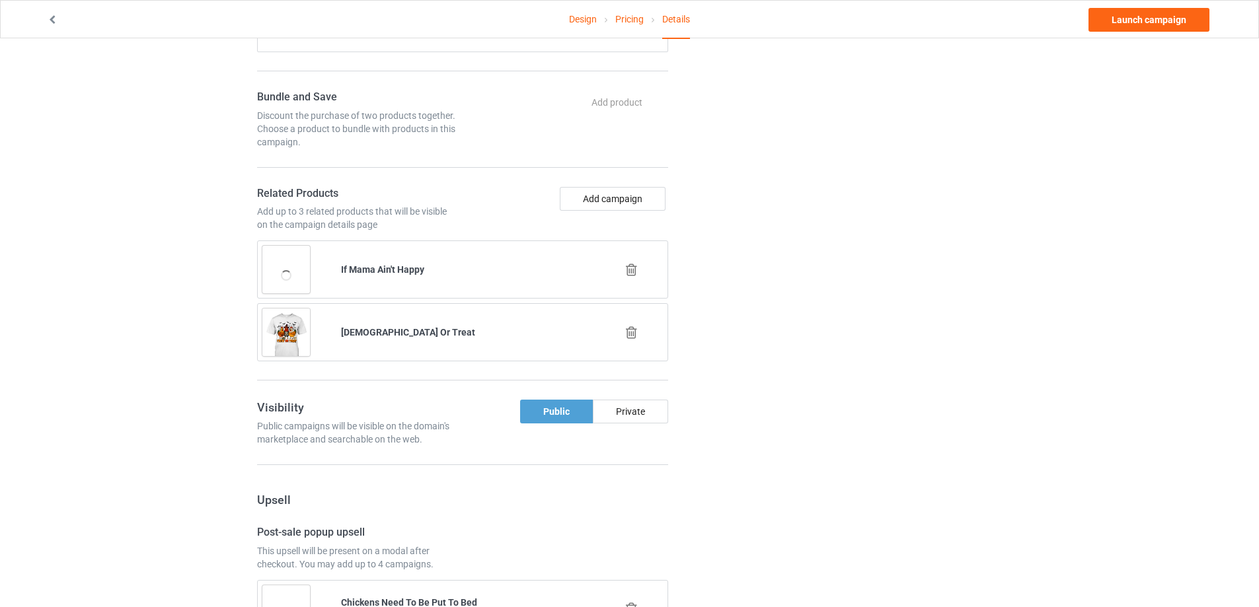
click at [630, 331] on icon at bounding box center [631, 333] width 17 height 14
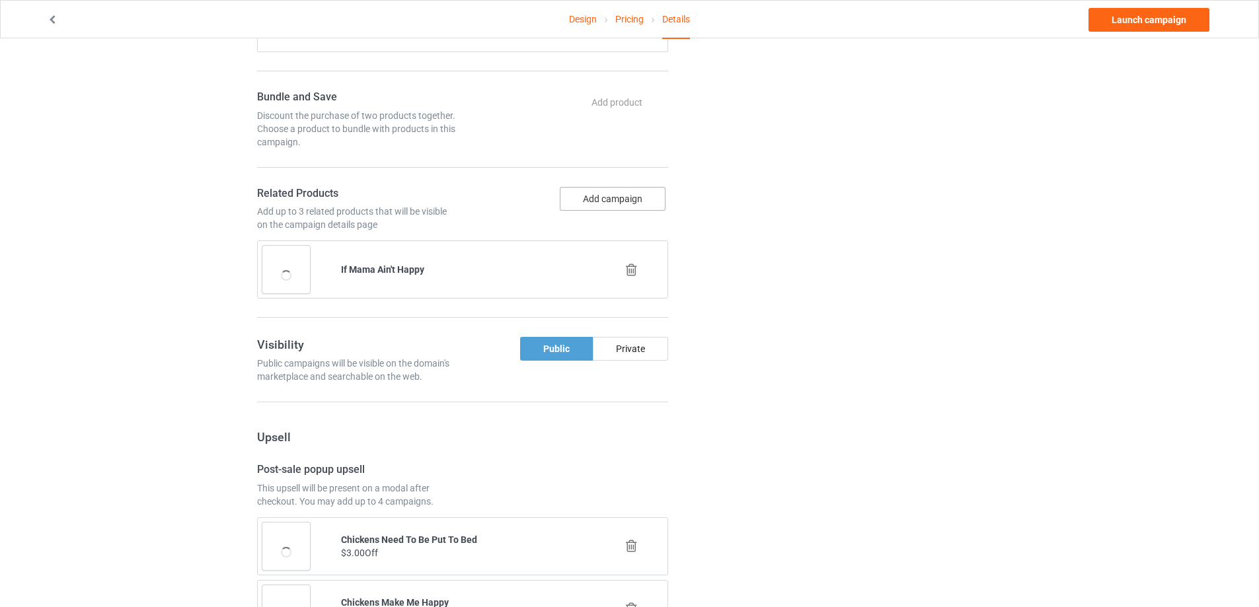
click at [608, 192] on button "Add campaign" at bounding box center [613, 199] width 106 height 24
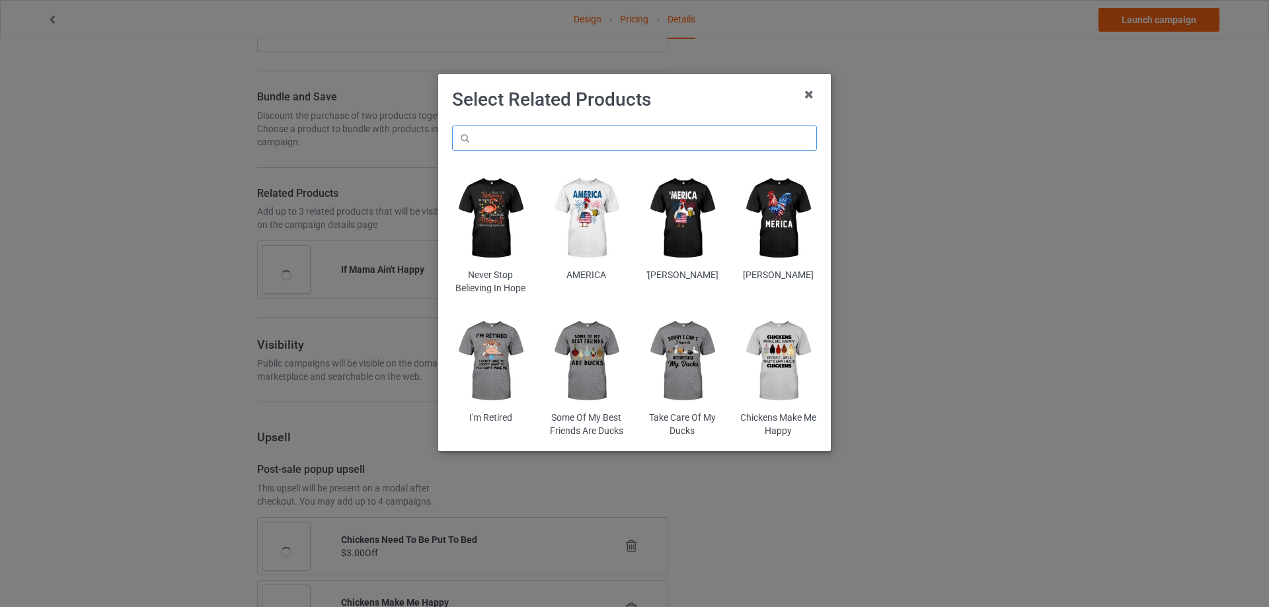
click at [544, 145] on input "text" at bounding box center [634, 138] width 365 height 25
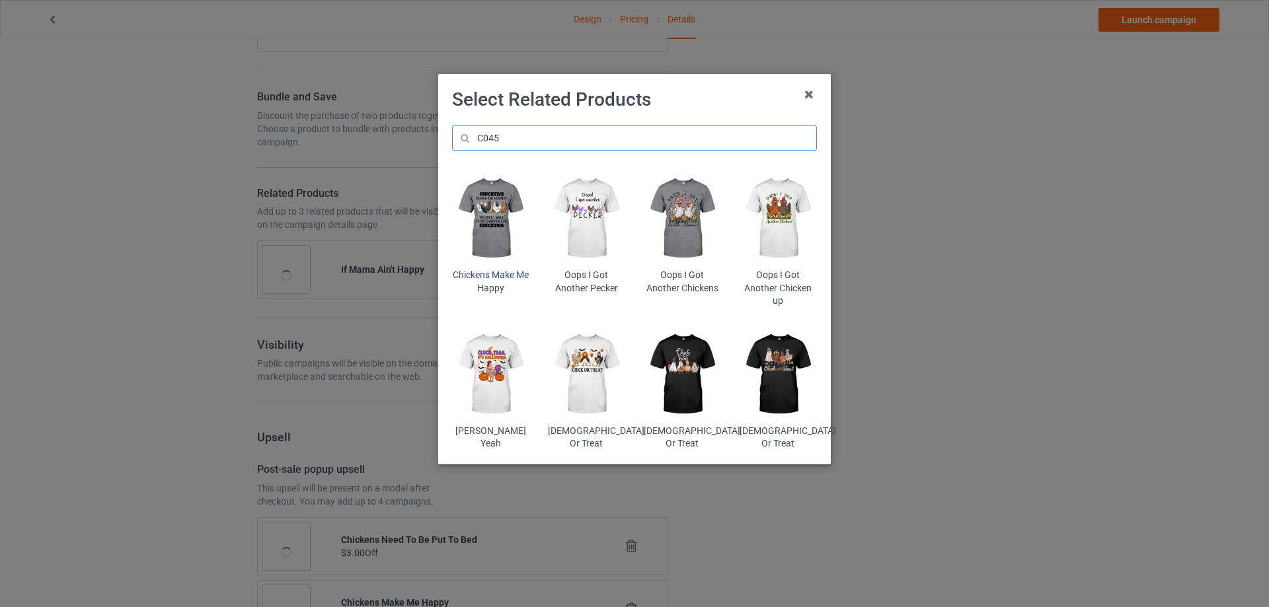
type input "C045"
click at [482, 217] on img at bounding box center [490, 218] width 77 height 96
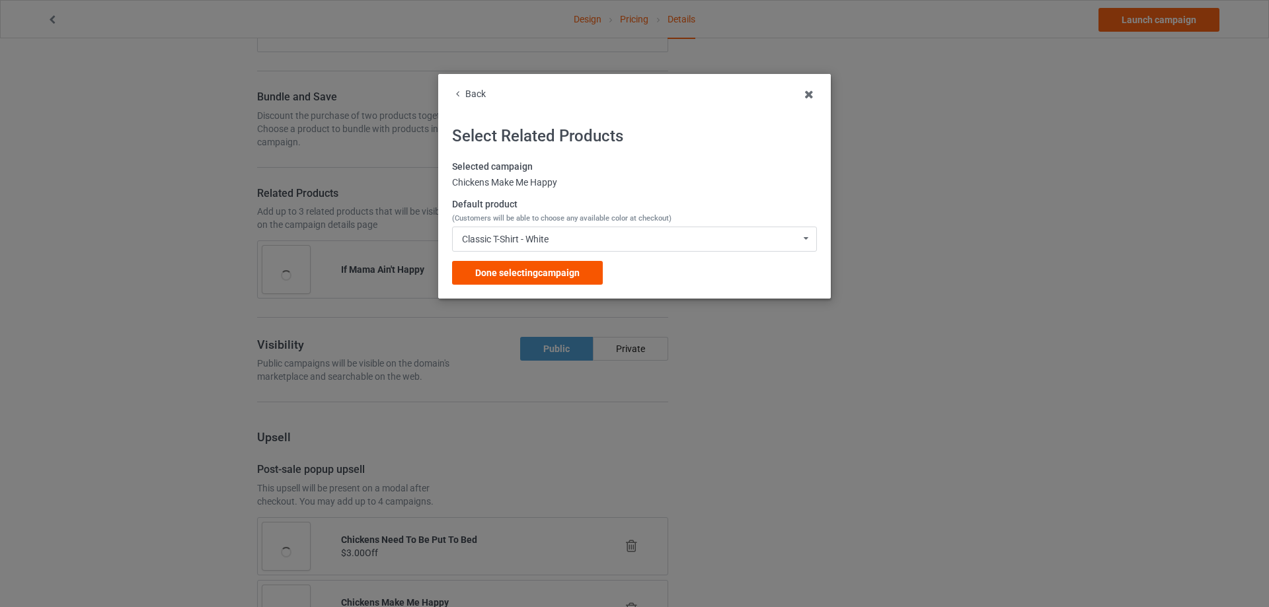
click at [543, 274] on span "Done selecting campaign" at bounding box center [527, 273] width 104 height 11
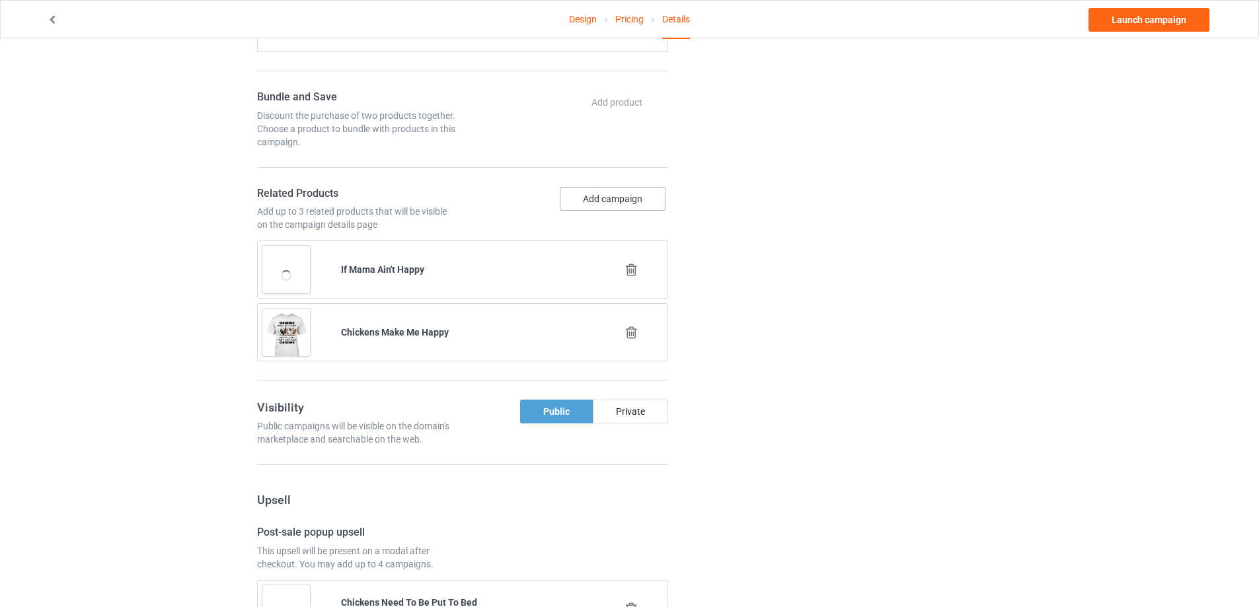
click at [639, 193] on button "Add campaign" at bounding box center [613, 199] width 106 height 24
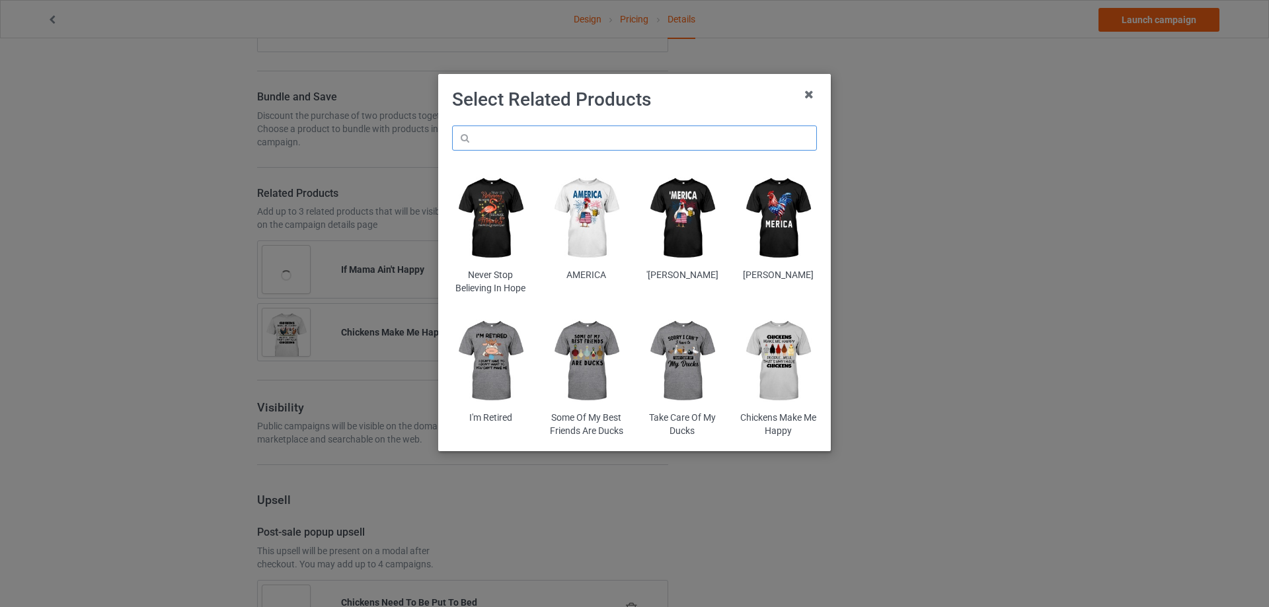
click at [558, 137] on input "text" at bounding box center [634, 138] width 365 height 25
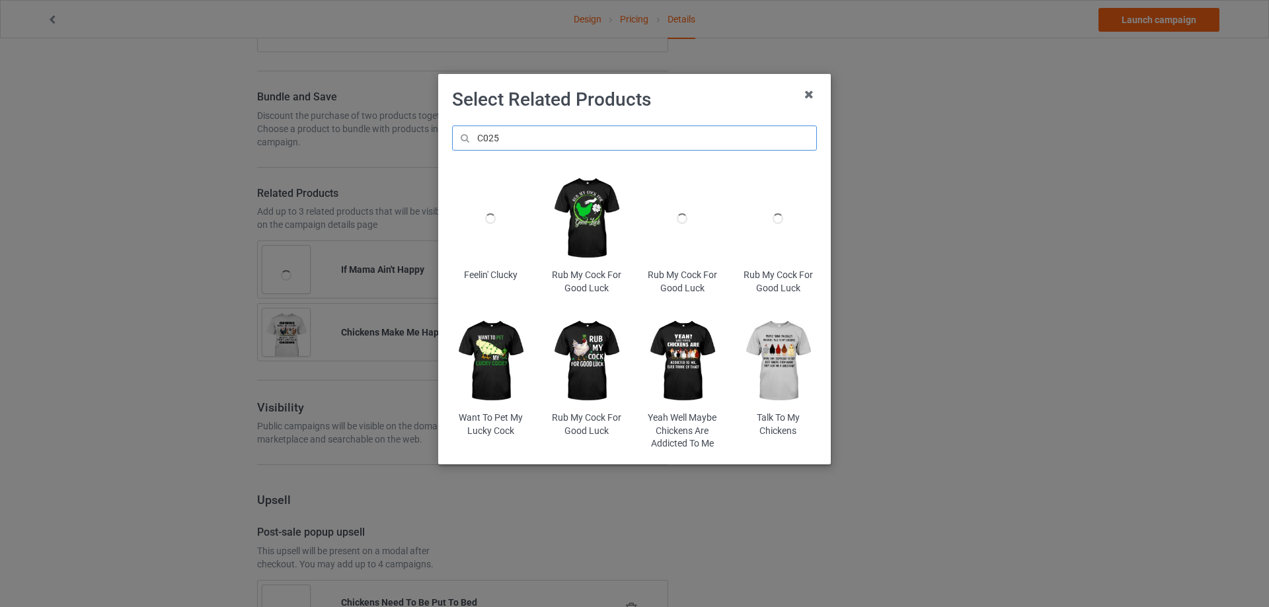
type input "C025"
click at [788, 360] on img at bounding box center [777, 361] width 77 height 96
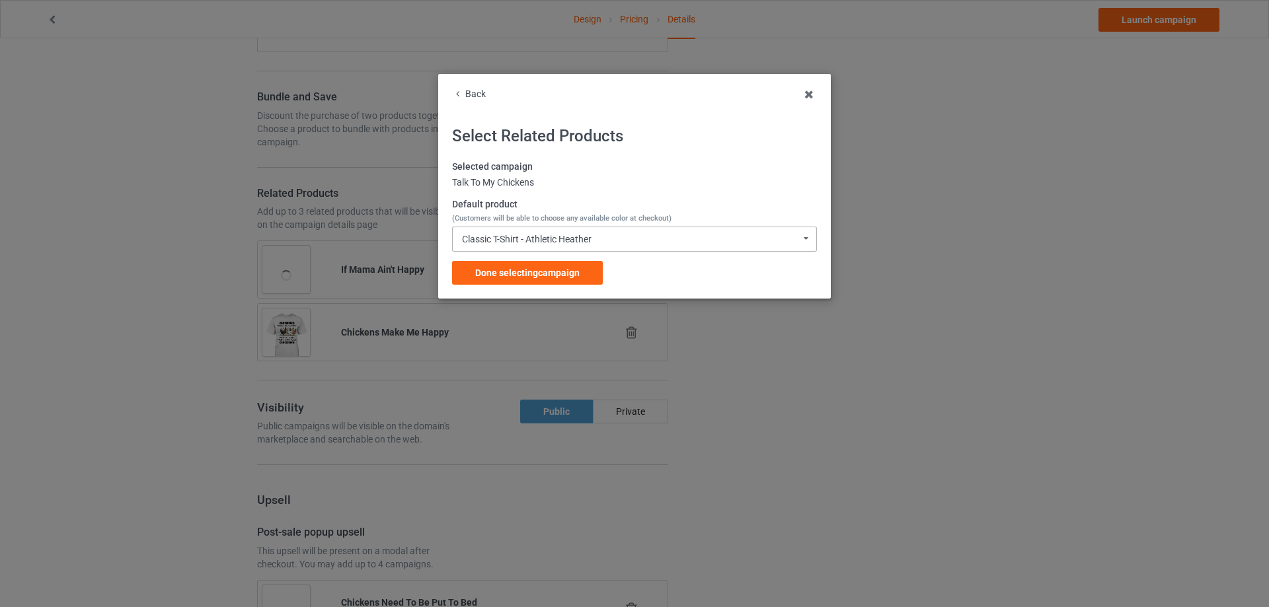
click at [542, 241] on div "Classic T-Shirt - Athletic Heather" at bounding box center [527, 239] width 130 height 9
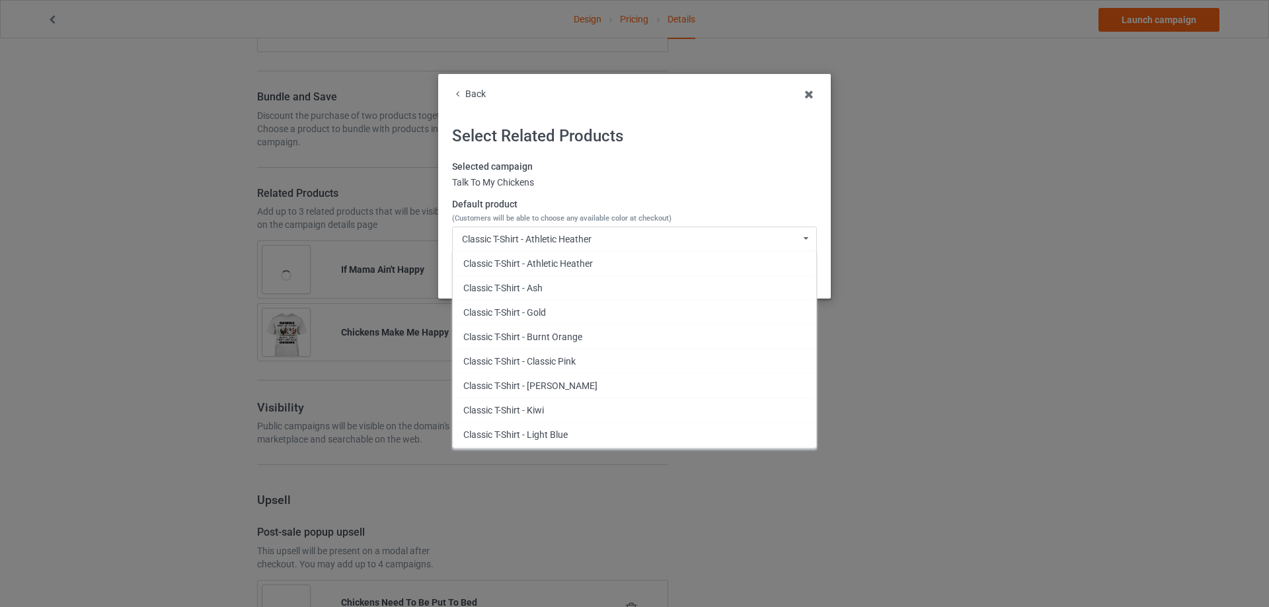
click at [541, 283] on div "Classic T-Shirt - Ash" at bounding box center [634, 288] width 363 height 24
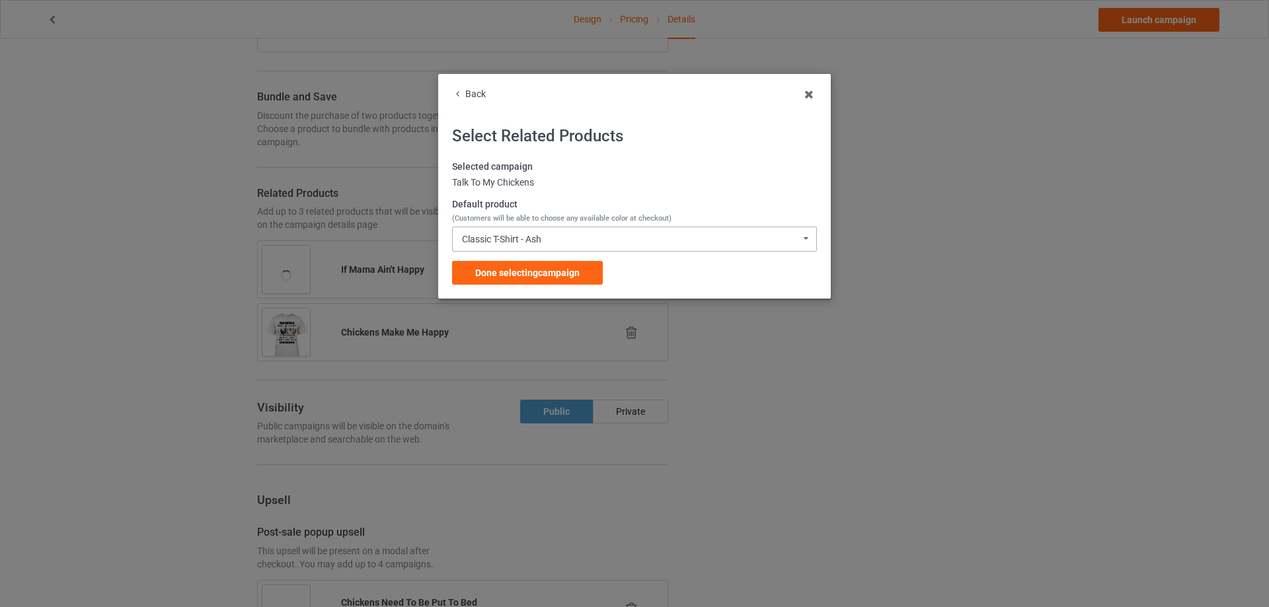
click at [550, 234] on div "Classic T-Shirt - Ash Classic T-Shirt - Athletic Heather Classic T-Shirt - Ash …" at bounding box center [634, 239] width 365 height 25
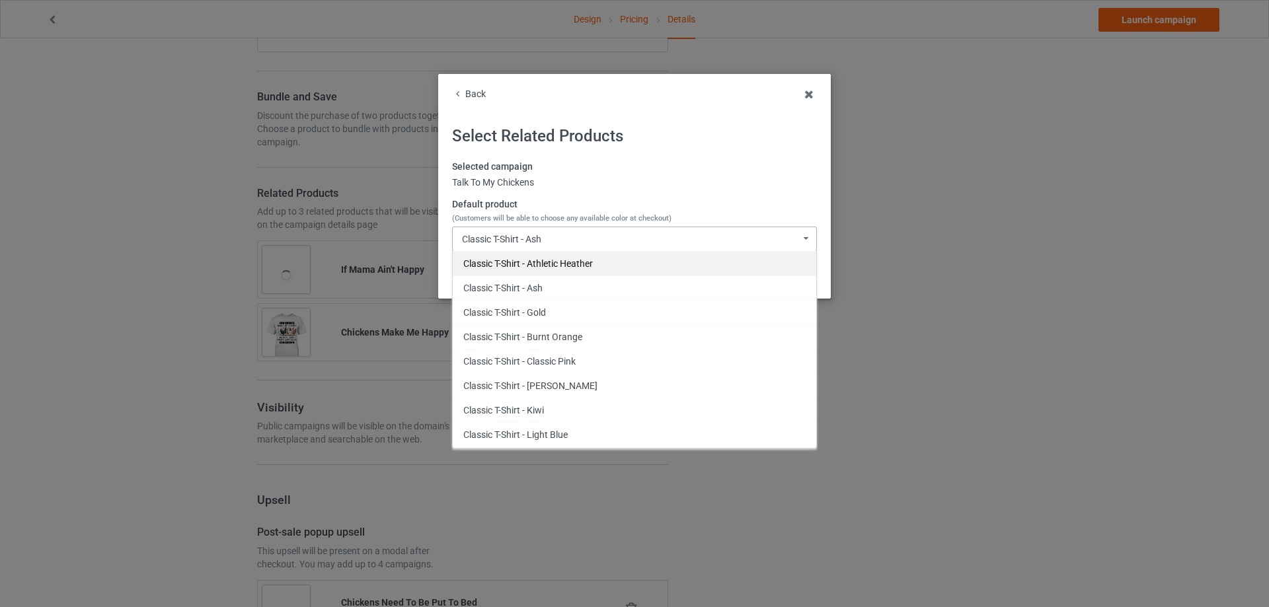
click at [549, 264] on div "Classic T-Shirt - Athletic Heather" at bounding box center [634, 263] width 363 height 24
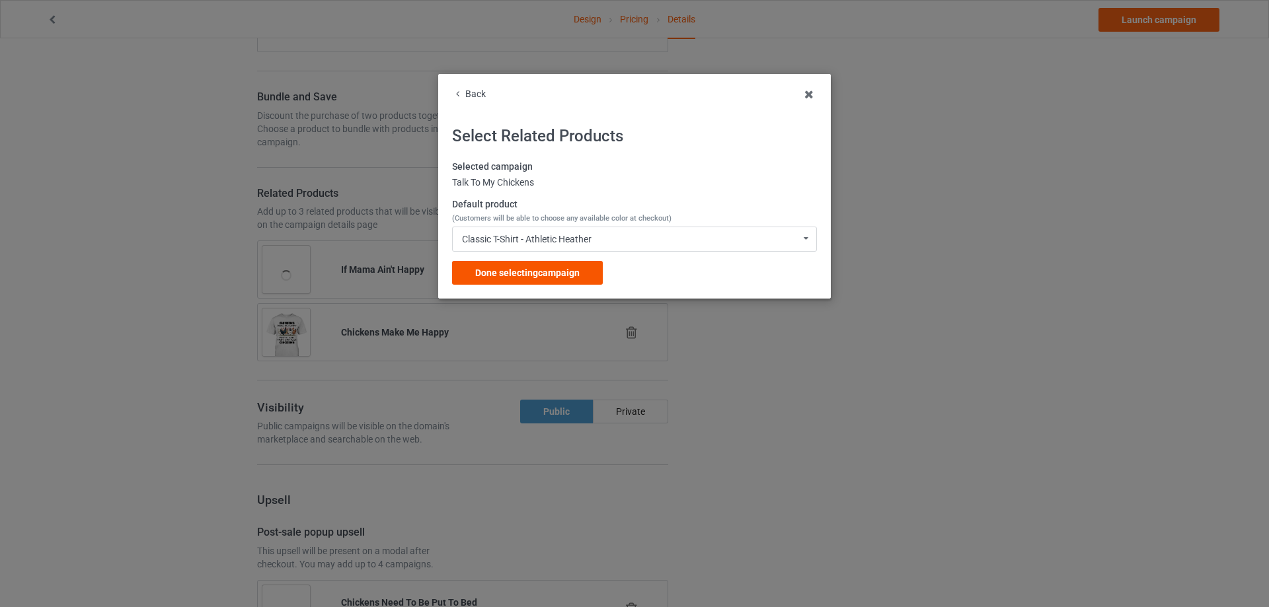
click at [541, 268] on span "Done selecting campaign" at bounding box center [527, 273] width 104 height 11
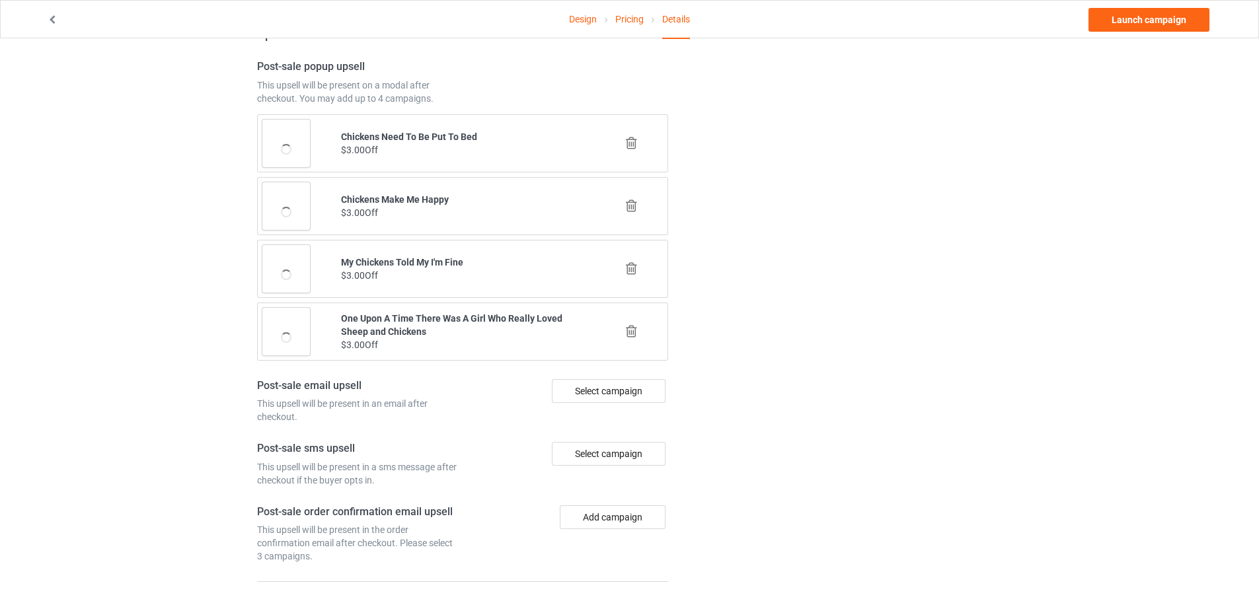
scroll to position [1383, 0]
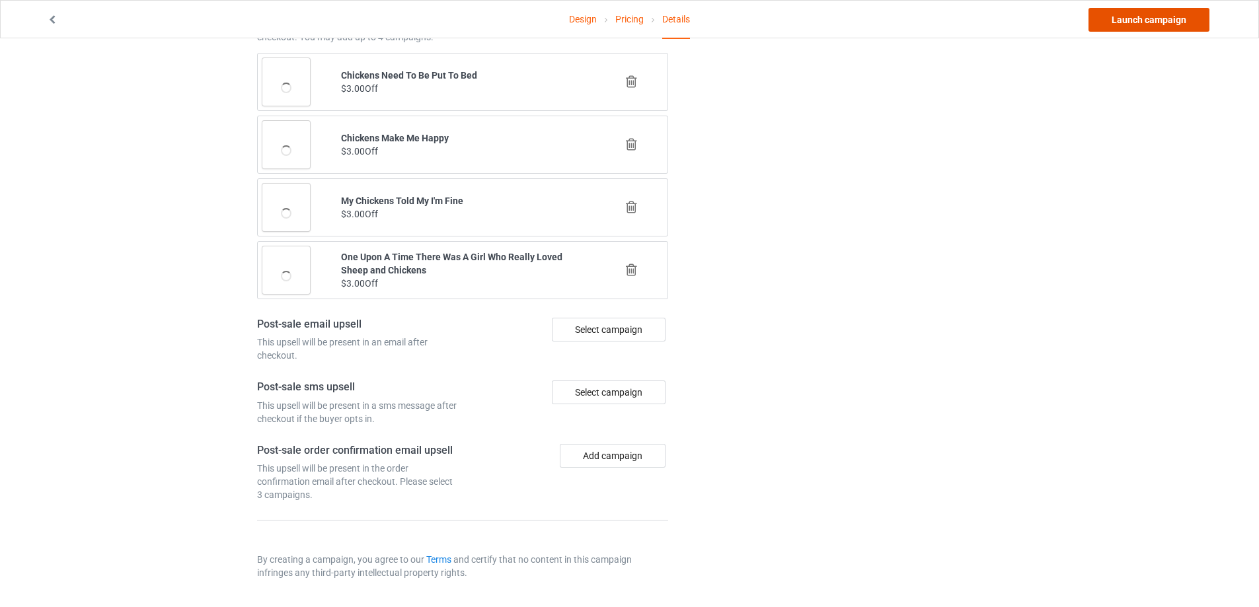
click at [1158, 28] on link "Launch campaign" at bounding box center [1148, 20] width 121 height 24
